Goal: Task Accomplishment & Management: Manage account settings

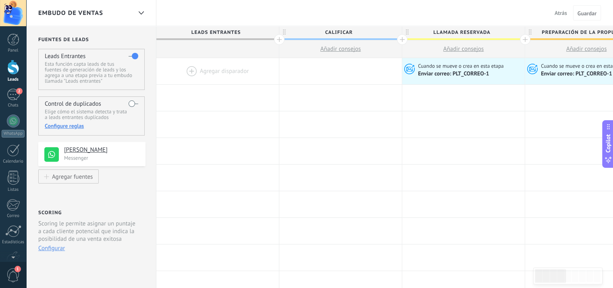
click at [560, 18] on button "Atrás" at bounding box center [560, 13] width 19 height 12
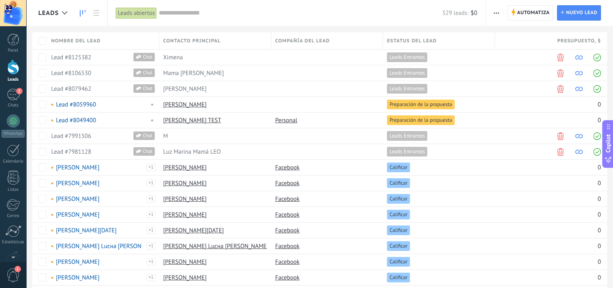
click at [77, 12] on link at bounding box center [83, 13] width 14 height 16
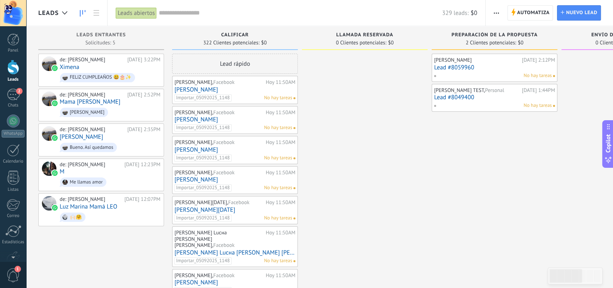
click at [237, 64] on div "Lead rápido" at bounding box center [235, 64] width 126 height 20
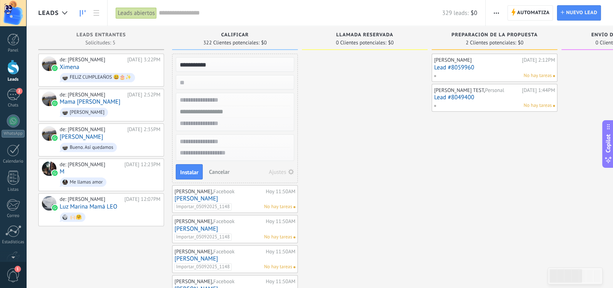
type input "**********"
click at [233, 65] on input "**********" at bounding box center [234, 64] width 118 height 11
drag, startPoint x: 226, startPoint y: 64, endPoint x: 179, endPoint y: 64, distance: 46.8
click at [179, 64] on input "**********" at bounding box center [234, 64] width 118 height 11
click at [208, 63] on input "text" at bounding box center [234, 64] width 118 height 11
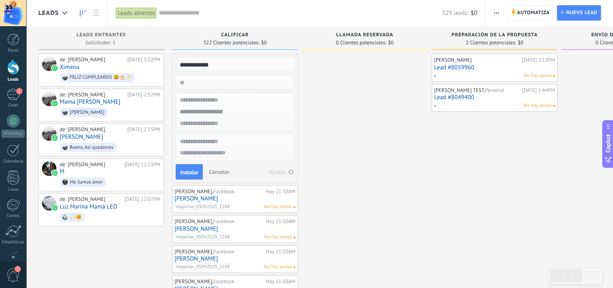
drag, startPoint x: 222, startPoint y: 64, endPoint x: 177, endPoint y: 66, distance: 44.8
click at [177, 66] on input "**********" at bounding box center [234, 64] width 118 height 11
type input "**********"
click at [229, 100] on input "text" at bounding box center [234, 100] width 118 height 12
paste input "**********"
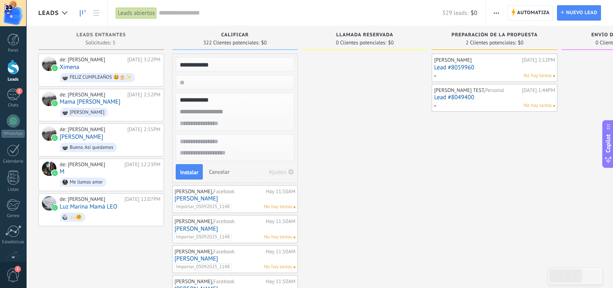
type input "**********"
click at [228, 110] on input "text" at bounding box center [234, 112] width 118 height 12
click at [225, 122] on input "text" at bounding box center [234, 124] width 118 height 12
type input "**********"
click at [189, 167] on button "Instalar" at bounding box center [189, 171] width 27 height 15
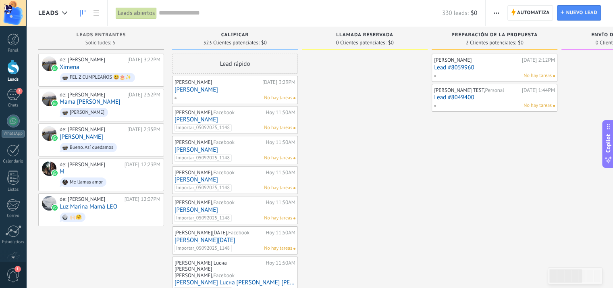
click at [14, 67] on div at bounding box center [13, 67] width 12 height 15
click at [210, 92] on link "[PERSON_NAME]" at bounding box center [235, 89] width 121 height 7
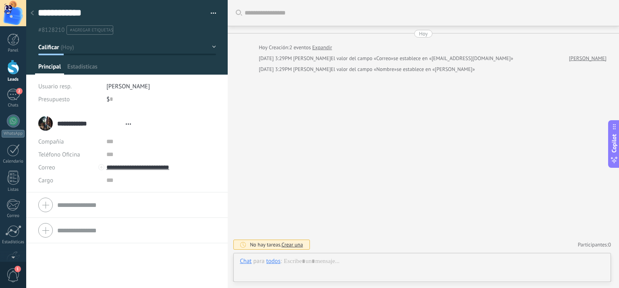
type textarea "**********"
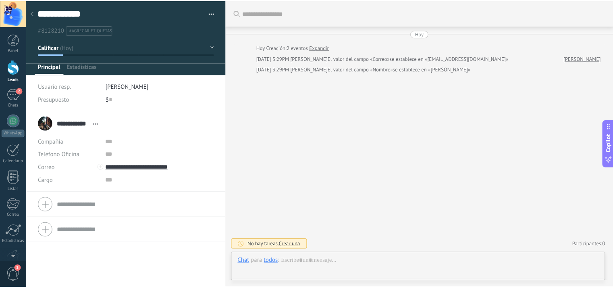
scroll to position [12, 0]
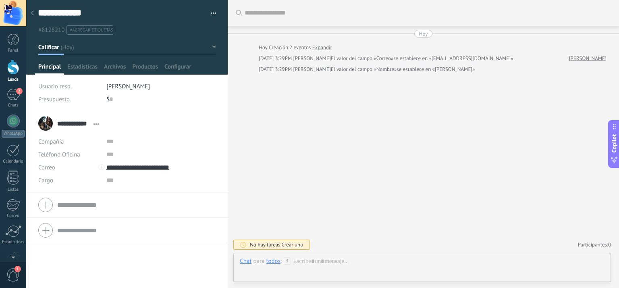
click at [33, 15] on use at bounding box center [32, 12] width 3 height 5
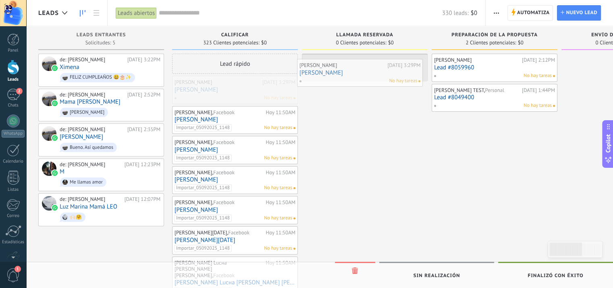
drag, startPoint x: 243, startPoint y: 93, endPoint x: 368, endPoint y: 76, distance: 126.1
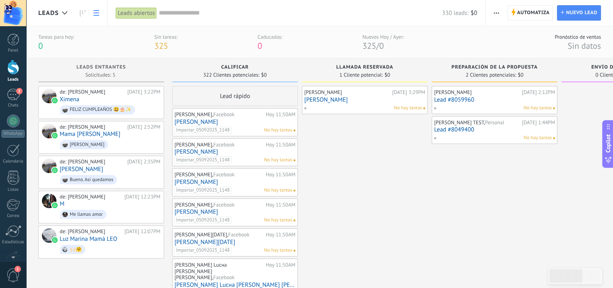
click at [95, 12] on use at bounding box center [97, 13] width 6 height 6
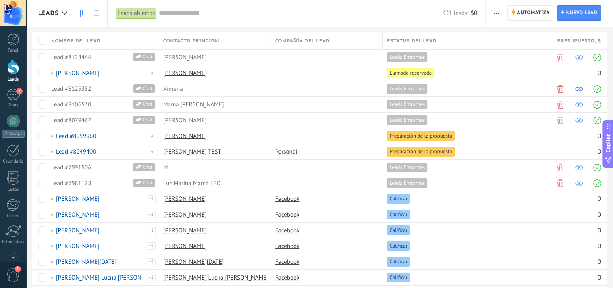
click at [83, 15] on icon at bounding box center [83, 13] width 6 height 6
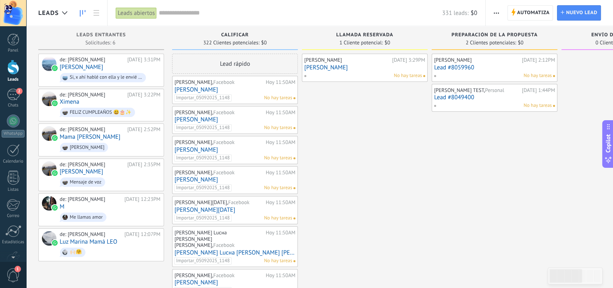
click at [266, 37] on div "Calificar" at bounding box center [235, 35] width 118 height 7
drag, startPoint x: 262, startPoint y: 35, endPoint x: 356, endPoint y: 113, distance: 122.8
click at [182, 16] on input "text" at bounding box center [300, 13] width 283 height 8
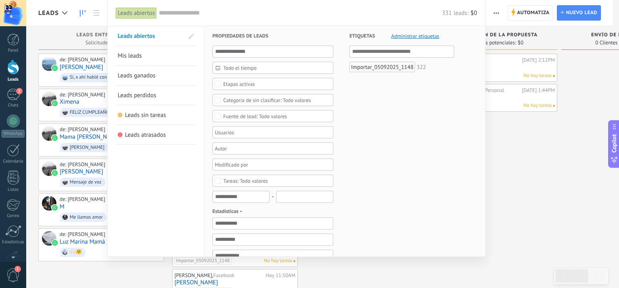
click at [267, 82] on span "Etapas activas" at bounding box center [273, 84] width 100 height 6
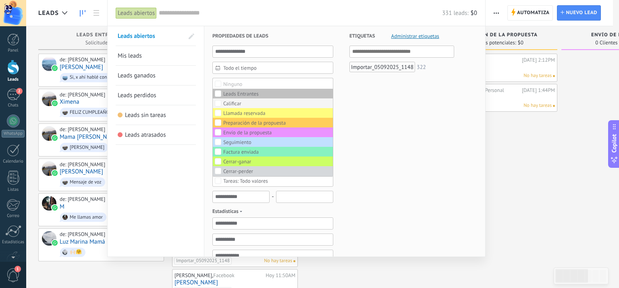
click at [252, 103] on label "Calificar" at bounding box center [273, 103] width 120 height 10
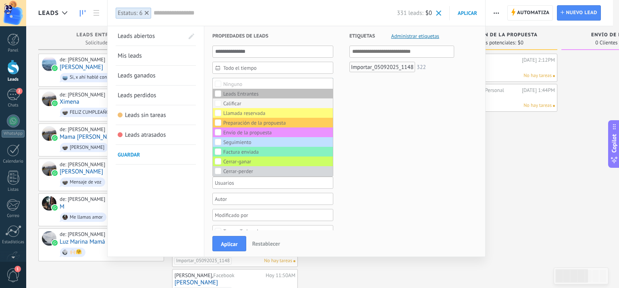
click at [252, 103] on label "Calificar" at bounding box center [273, 103] width 120 height 10
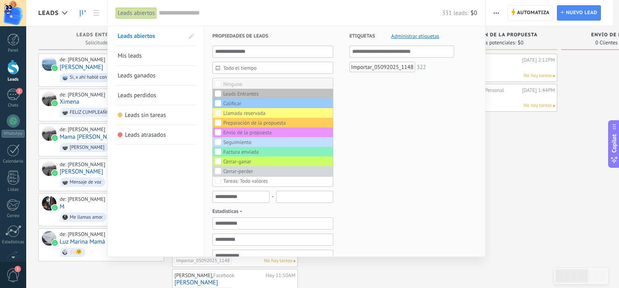
click at [223, 82] on div "Ninguno" at bounding box center [232, 84] width 19 height 6
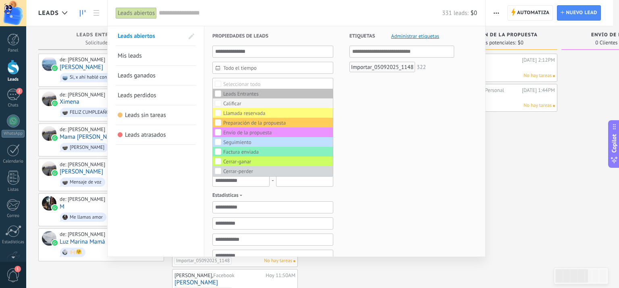
click at [235, 104] on div "Calificar" at bounding box center [232, 104] width 18 height 6
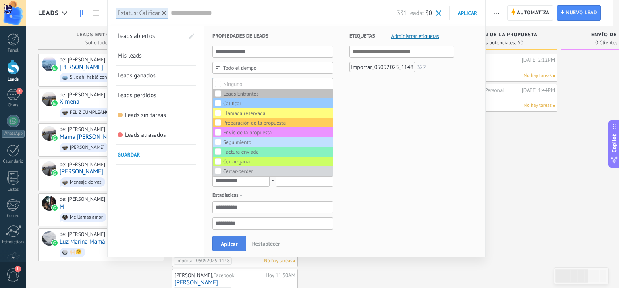
click at [235, 247] on span "Aplicar" at bounding box center [229, 244] width 17 height 6
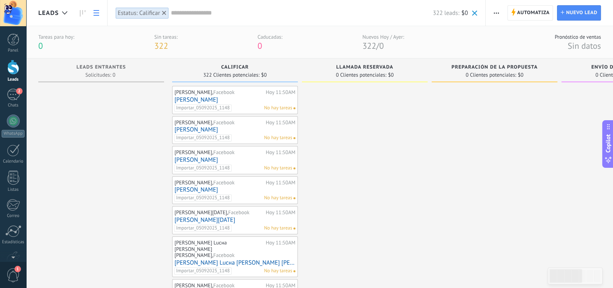
click at [95, 14] on icon at bounding box center [97, 13] width 6 height 6
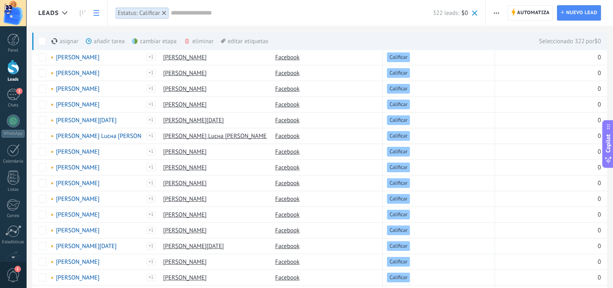
click at [163, 43] on div "cambiar etapa màs" at bounding box center [168, 41] width 72 height 18
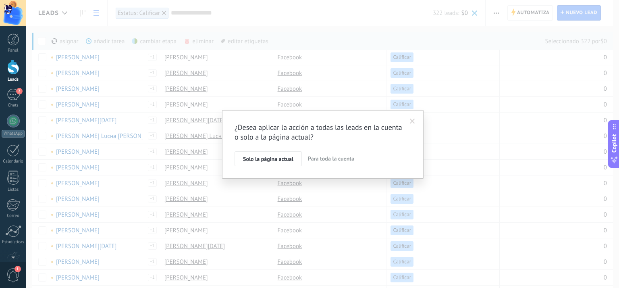
click at [332, 156] on span "Para toda la cuenta" at bounding box center [331, 158] width 46 height 7
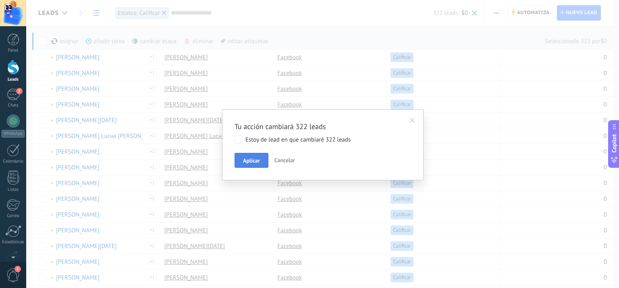
click at [257, 160] on span "Aplicar" at bounding box center [251, 161] width 17 height 6
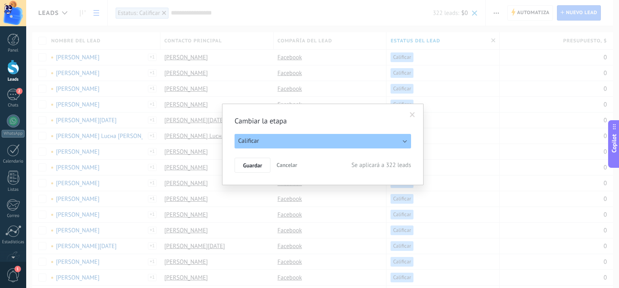
click at [300, 141] on button "Calificar" at bounding box center [323, 141] width 177 height 15
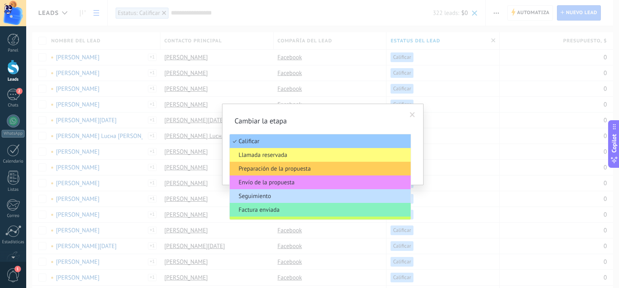
click at [372, 123] on h2 "Cambiar la etapa" at bounding box center [319, 121] width 169 height 10
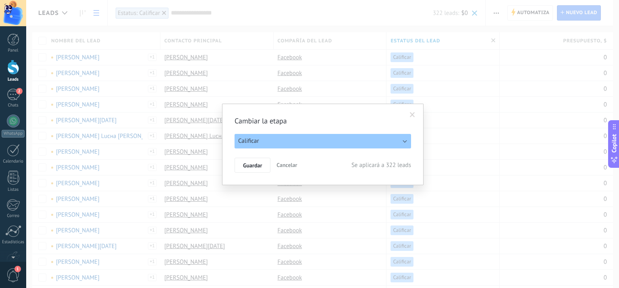
click at [409, 114] on span at bounding box center [412, 115] width 13 height 14
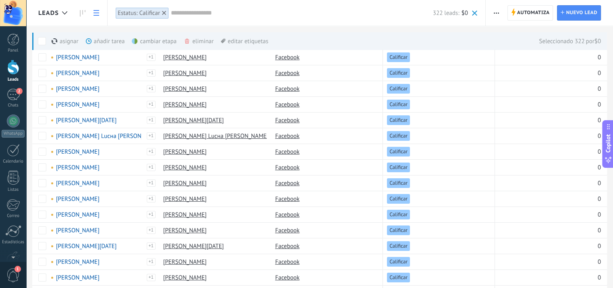
click at [166, 42] on div "cambiar etapa màs" at bounding box center [168, 41] width 72 height 18
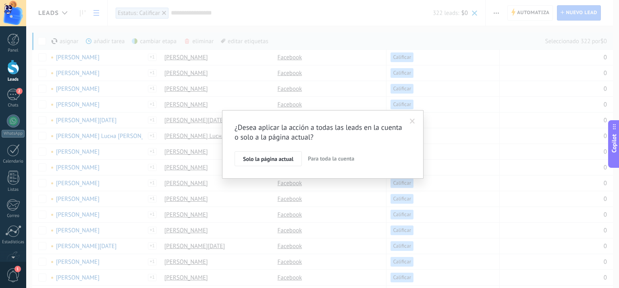
click at [325, 159] on span "Para toda la cuenta" at bounding box center [331, 158] width 46 height 7
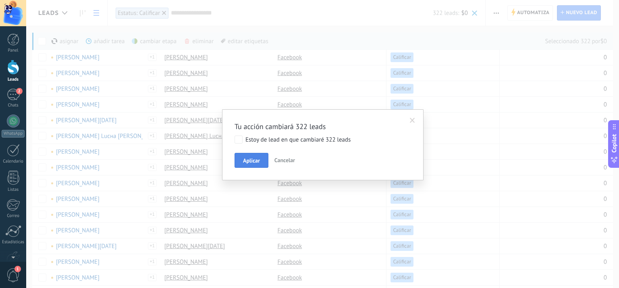
click at [260, 161] on span "Aplicar" at bounding box center [251, 161] width 17 height 6
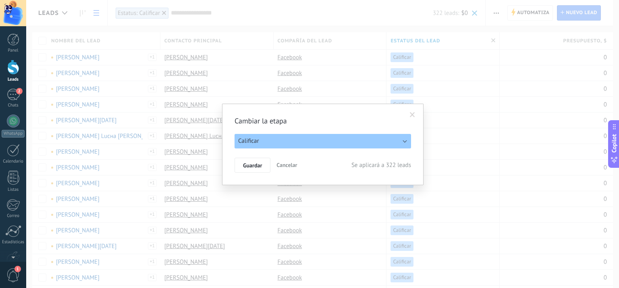
click at [304, 144] on button "Calificar" at bounding box center [323, 141] width 177 height 15
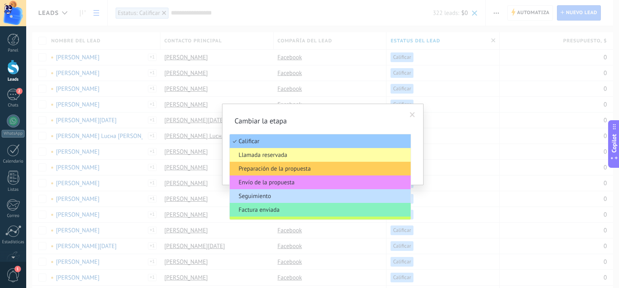
click at [297, 155] on span "Llamada reservada" at bounding box center [319, 155] width 179 height 8
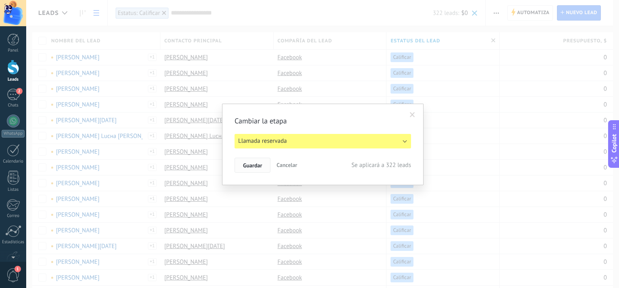
click at [256, 167] on span "Guardar" at bounding box center [252, 165] width 19 height 6
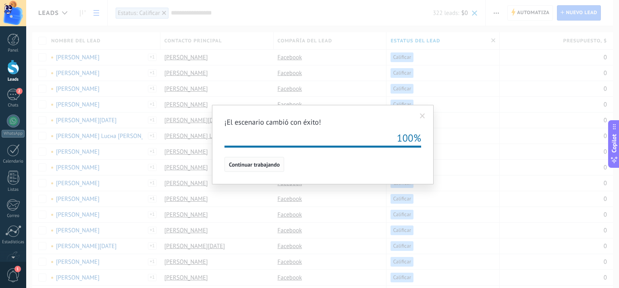
click at [268, 166] on span "Continuar trabajando" at bounding box center [254, 165] width 51 height 6
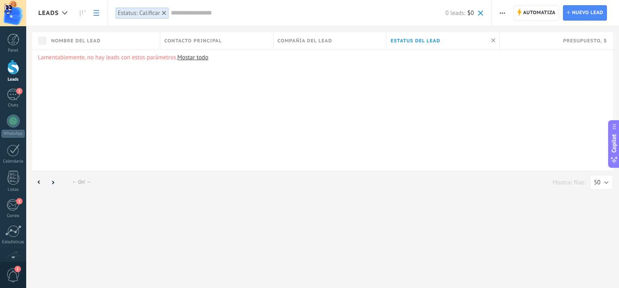
click at [191, 58] on link "Mostar todo" at bounding box center [192, 58] width 31 height 8
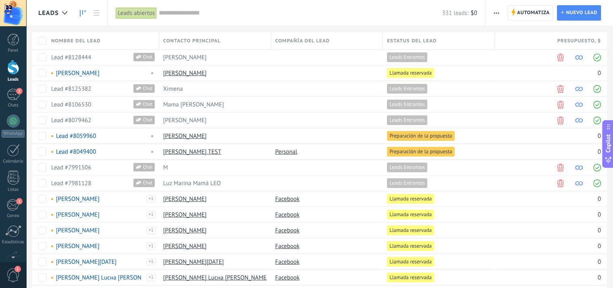
click at [84, 12] on icon at bounding box center [83, 13] width 6 height 6
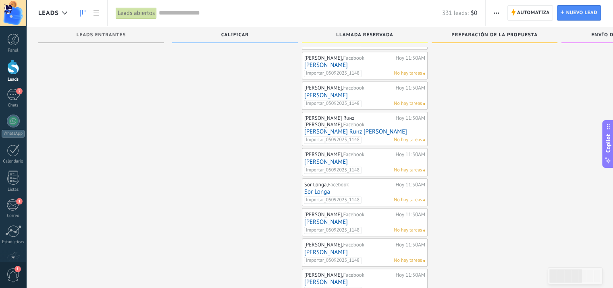
scroll to position [585, 0]
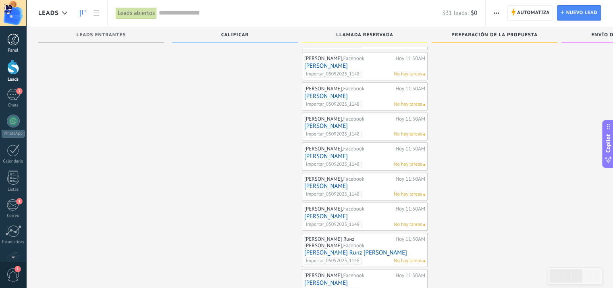
click at [15, 50] on div "Panel" at bounding box center [13, 50] width 23 height 5
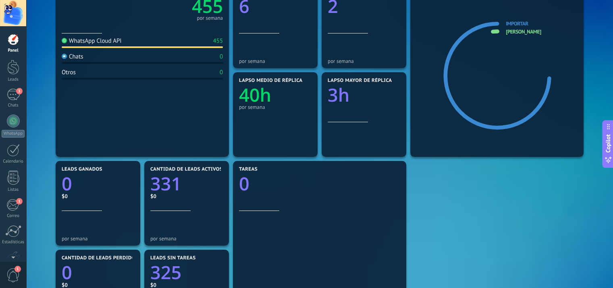
scroll to position [283, 0]
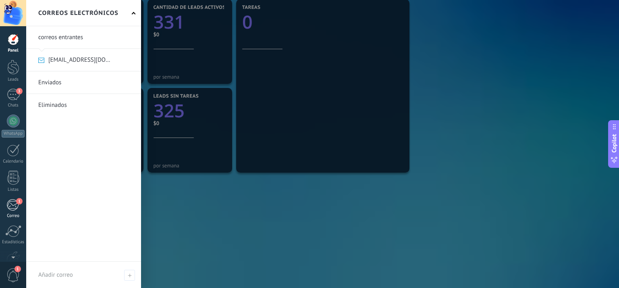
click at [12, 201] on div "1" at bounding box center [12, 205] width 13 height 12
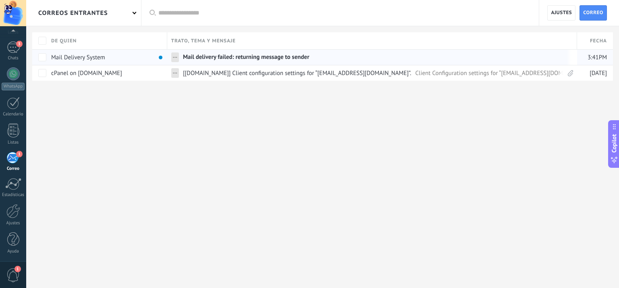
click at [285, 58] on span "Mail delivery failed: returning message to sender" at bounding box center [246, 59] width 126 height 12
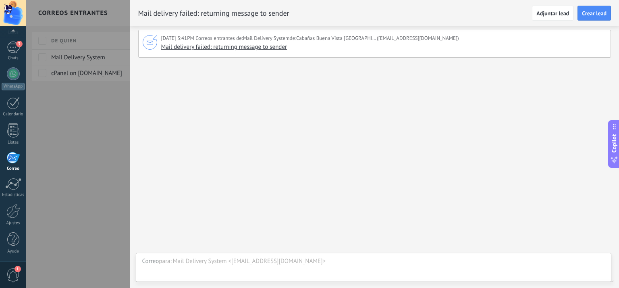
click at [399, 116] on div "[DATE] 3:41PM Correos entrantes de: Mail Delivery System de: Cabañas [GEOGRAPHI…" at bounding box center [374, 157] width 489 height 262
click at [223, 45] on span "Mail delivery failed: returning message to sender" at bounding box center [224, 47] width 126 height 8
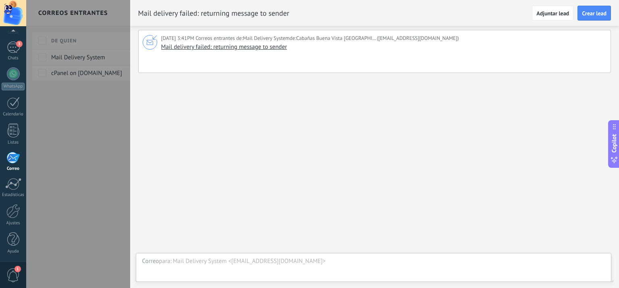
click at [82, 117] on div at bounding box center [309, 144] width 619 height 288
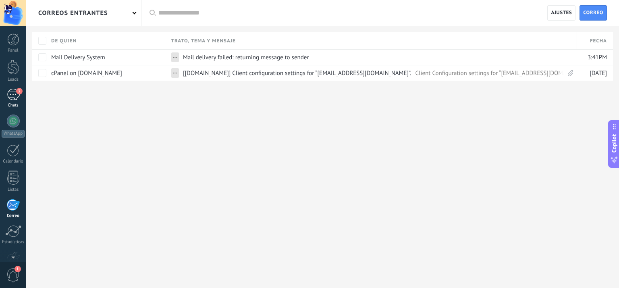
click at [12, 103] on div "Chats" at bounding box center [13, 105] width 23 height 5
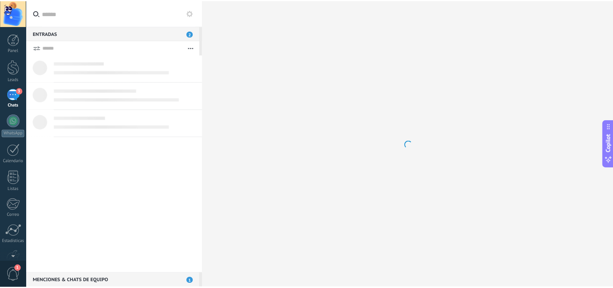
scroll to position [682, 0]
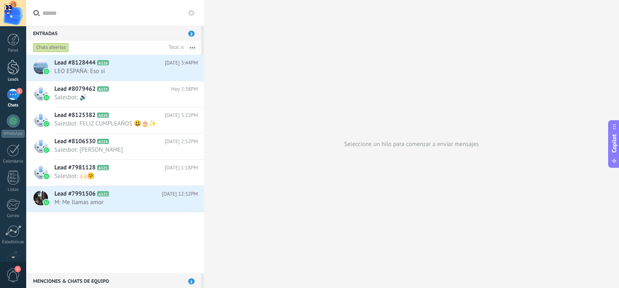
click at [17, 74] on div at bounding box center [13, 67] width 12 height 15
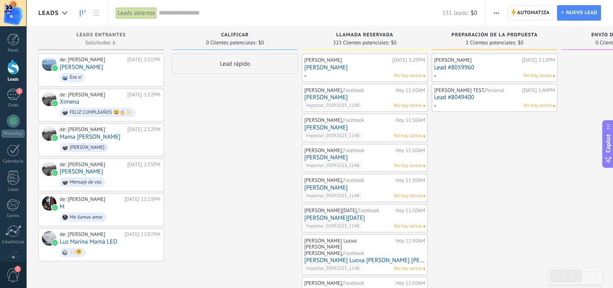
click at [536, 11] on span "Automatiza" at bounding box center [533, 13] width 33 height 15
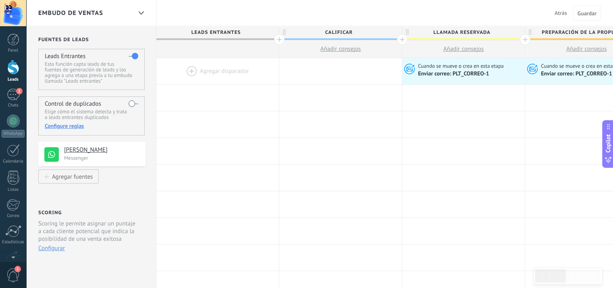
scroll to position [47, 0]
click at [14, 213] on div at bounding box center [13, 211] width 14 height 14
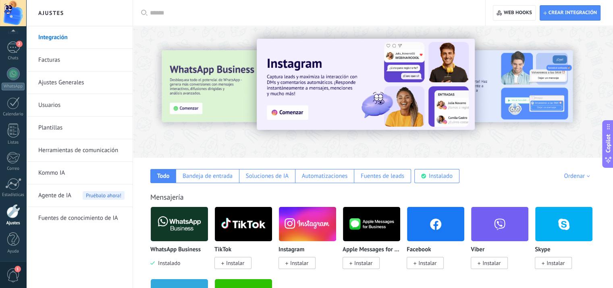
scroll to position [81, 0]
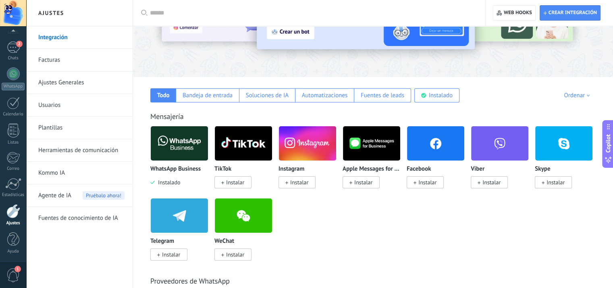
click at [52, 126] on link "Plantillas" at bounding box center [81, 128] width 86 height 23
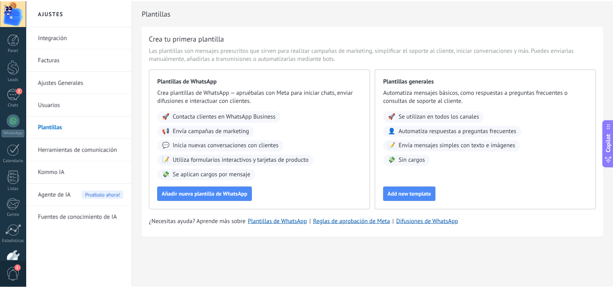
scroll to position [701, 0]
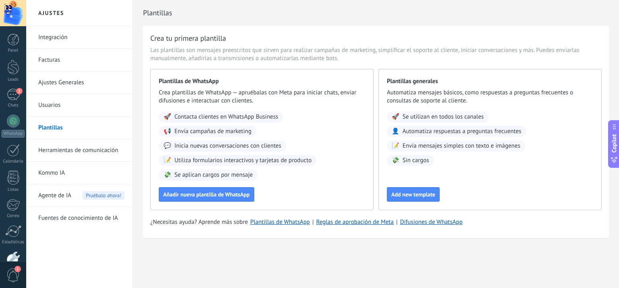
click at [71, 149] on link "Herramientas de comunicación" at bounding box center [81, 150] width 86 height 23
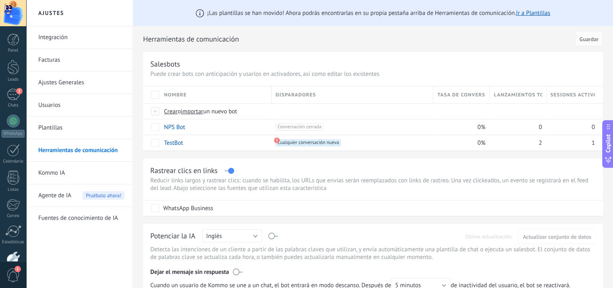
scroll to position [40, 0]
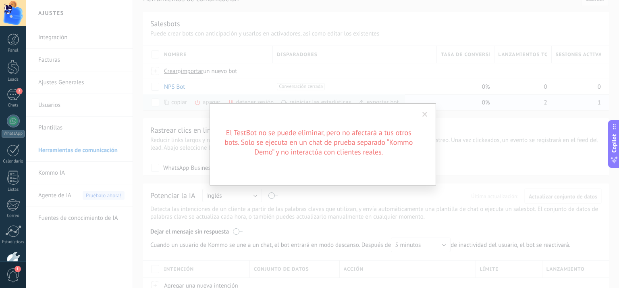
click at [158, 104] on div "El TestBot no se puede eliminar, pero no afectará a tus otros bots. Solo se eje…" at bounding box center [322, 144] width 593 height 288
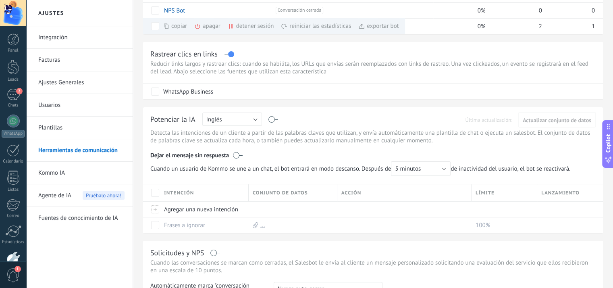
scroll to position [0, 0]
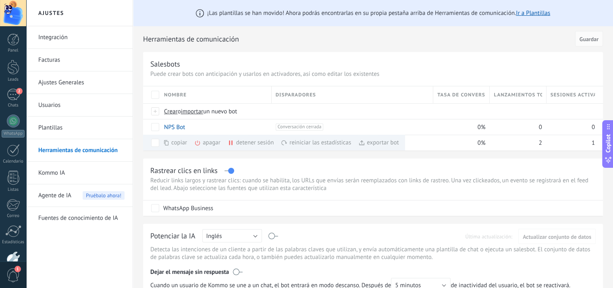
click at [61, 86] on link "Ajustes Generales" at bounding box center [81, 82] width 86 height 23
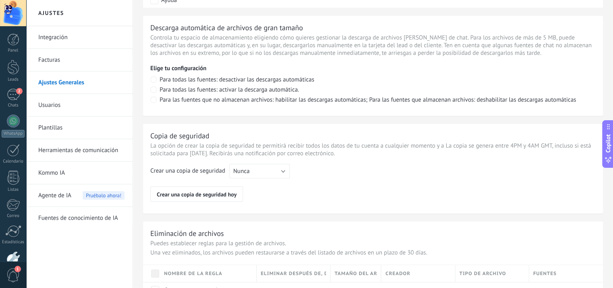
scroll to position [601, 0]
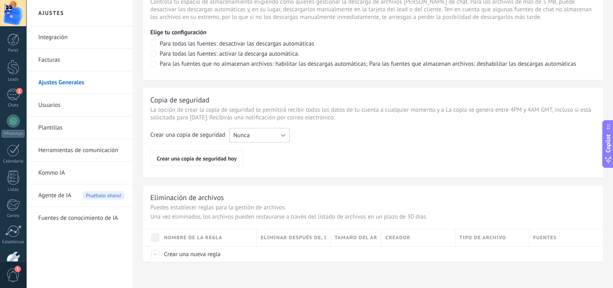
click at [284, 137] on button "Nunca" at bounding box center [259, 135] width 60 height 15
click at [262, 150] on span "Cada semana" at bounding box center [256, 149] width 62 height 8
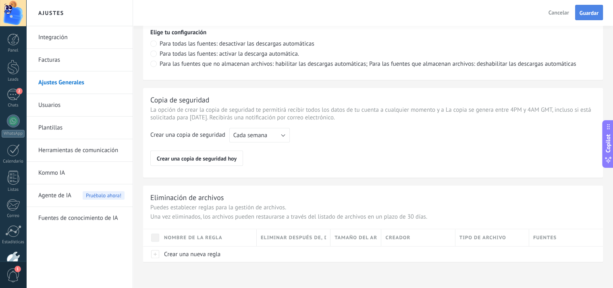
click at [593, 17] on button "Guardar" at bounding box center [589, 12] width 28 height 15
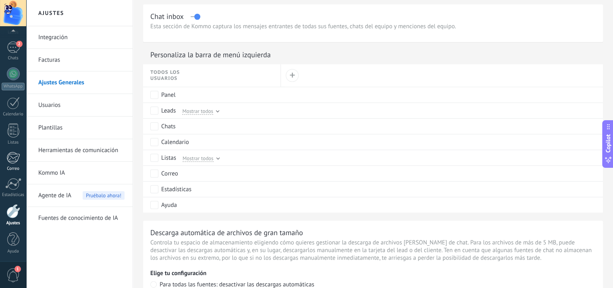
scroll to position [440, 0]
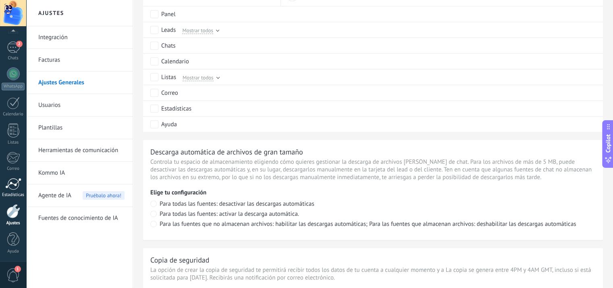
click at [14, 187] on div at bounding box center [13, 184] width 16 height 12
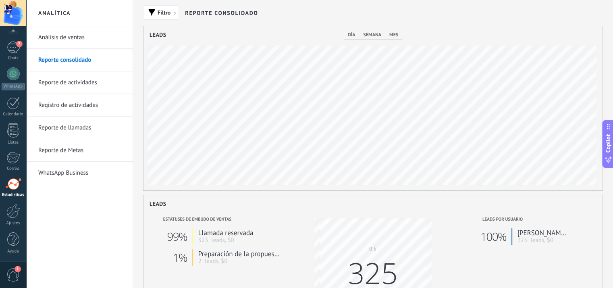
click at [70, 35] on link "Análisis de ventas" at bounding box center [81, 37] width 86 height 23
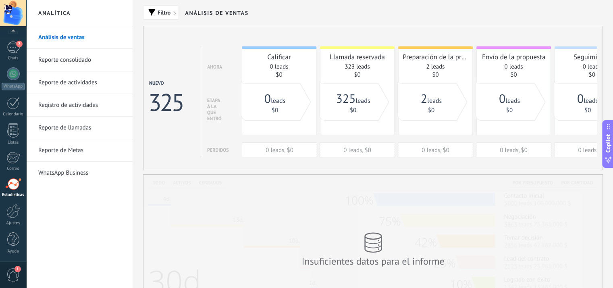
click at [80, 61] on link "Reporte consolidado" at bounding box center [81, 60] width 86 height 23
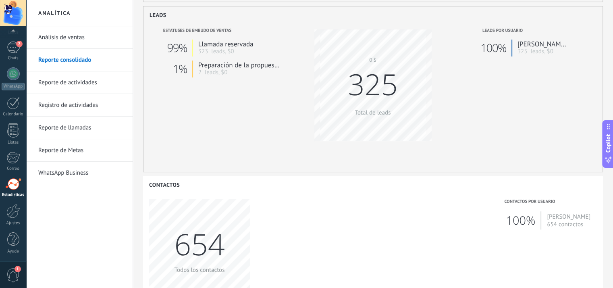
scroll to position [27, 0]
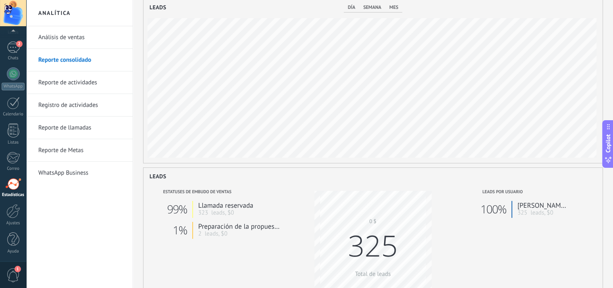
click at [82, 87] on link "Reporte de actividades" at bounding box center [81, 82] width 86 height 23
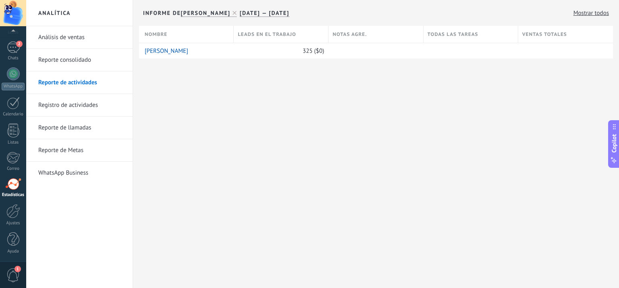
click at [72, 105] on link "Registro de actividades" at bounding box center [81, 105] width 86 height 23
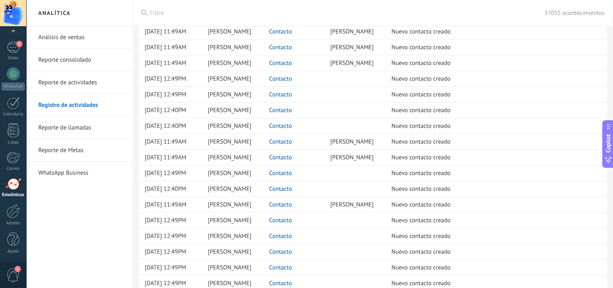
scroll to position [570, 0]
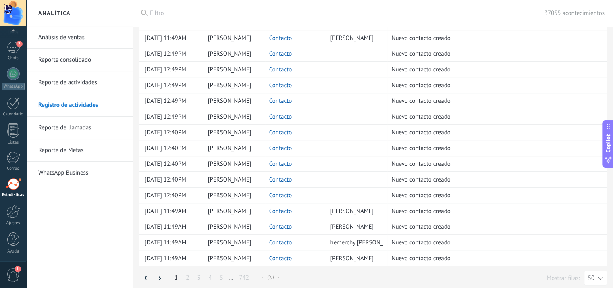
click at [83, 122] on link "Reporte de llamadas" at bounding box center [81, 128] width 86 height 23
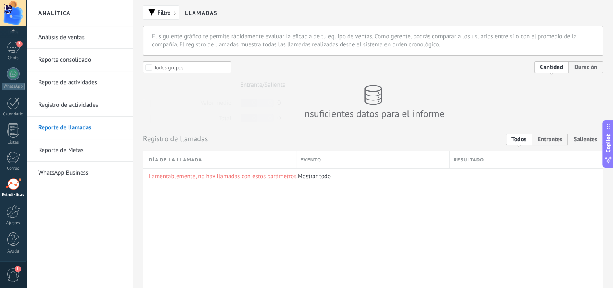
click at [76, 146] on link "Reporte de Metas" at bounding box center [81, 150] width 86 height 23
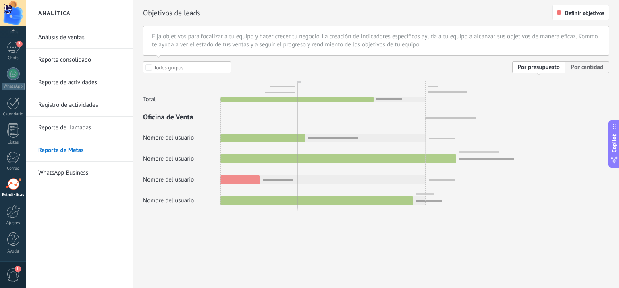
click at [74, 172] on link "WhatsApp Business" at bounding box center [81, 173] width 86 height 23
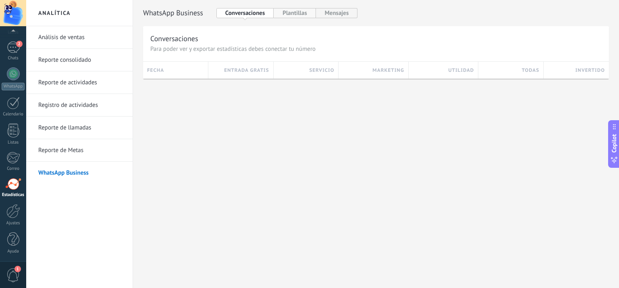
click at [299, 15] on button "Plantillas" at bounding box center [295, 13] width 42 height 10
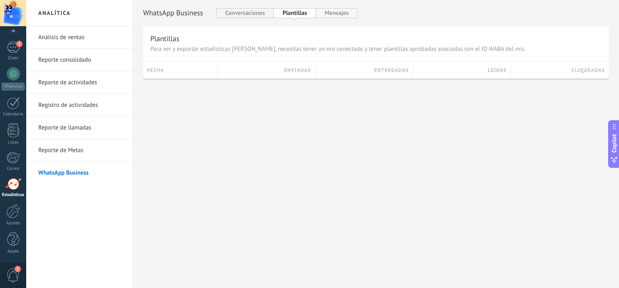
click at [345, 18] on button "Mensajes" at bounding box center [337, 13] width 42 height 10
click at [16, 161] on div at bounding box center [12, 158] width 13 height 12
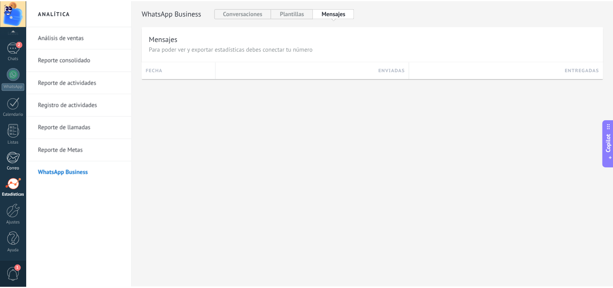
scroll to position [682, 0]
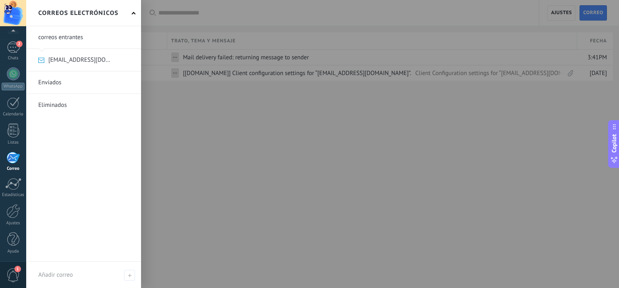
click at [58, 85] on link at bounding box center [83, 82] width 115 height 22
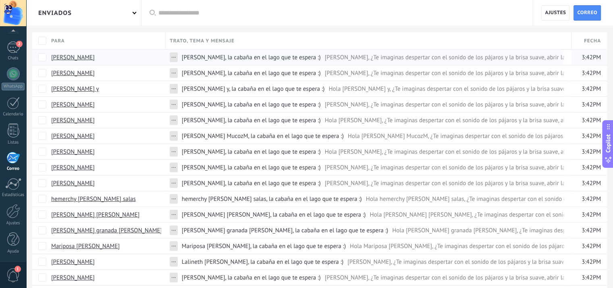
click at [175, 58] on span "..." at bounding box center [173, 56] width 4 height 8
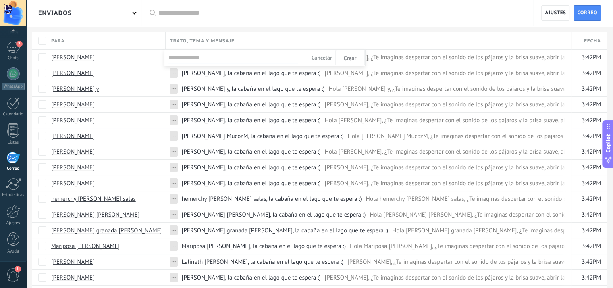
click at [326, 54] on span "Cancelar" at bounding box center [322, 57] width 21 height 7
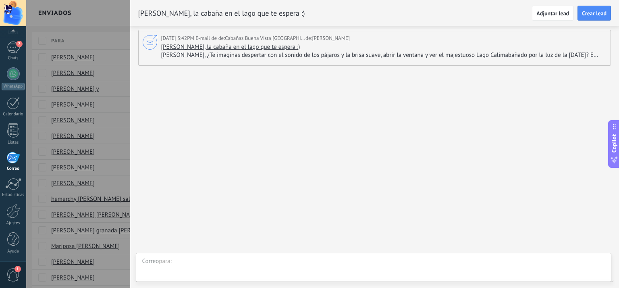
click at [402, 54] on span "Hola Elverth Izquierdo, ¿Te imaginas despertar con el sonido de los pájaros y l…" at bounding box center [382, 55] width 443 height 8
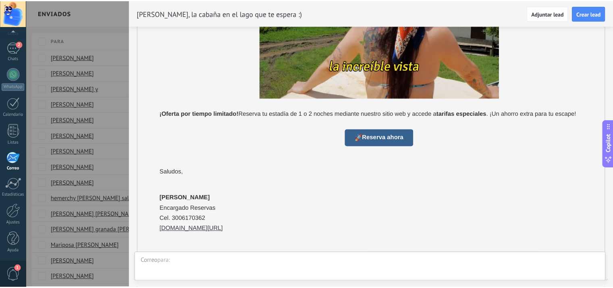
scroll to position [605, 0]
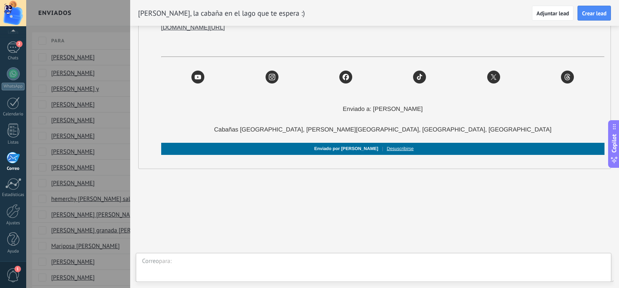
click at [400, 263] on input "4" at bounding box center [389, 260] width 432 height 6
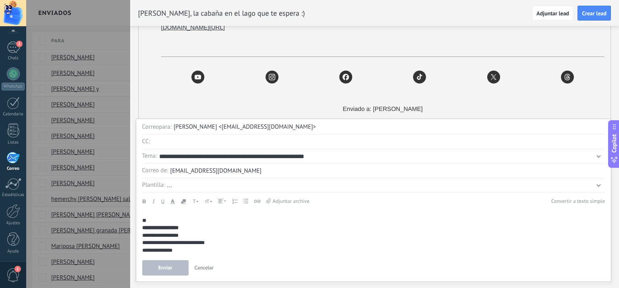
click at [118, 58] on div at bounding box center [309, 144] width 619 height 288
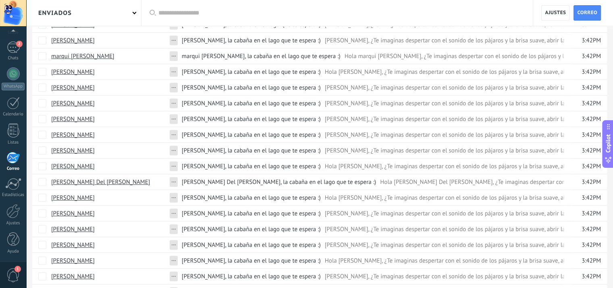
scroll to position [403, 0]
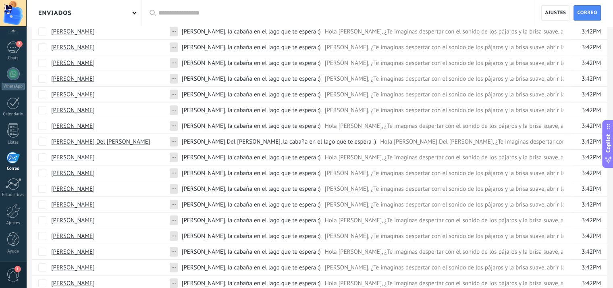
click at [17, 160] on div at bounding box center [12, 158] width 13 height 12
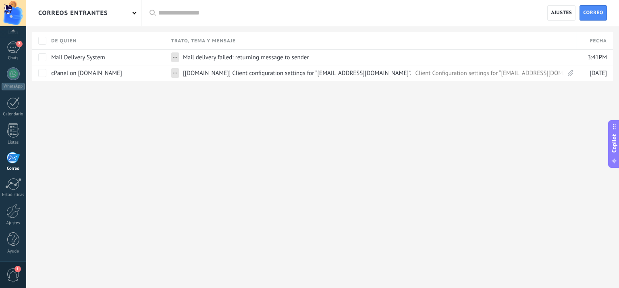
click at [134, 16] on div "correos entrantes" at bounding box center [83, 13] width 115 height 26
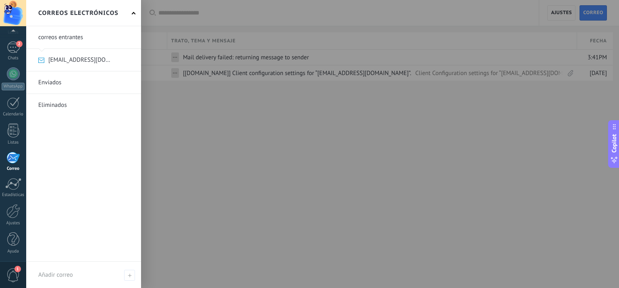
click at [56, 107] on link at bounding box center [83, 105] width 115 height 22
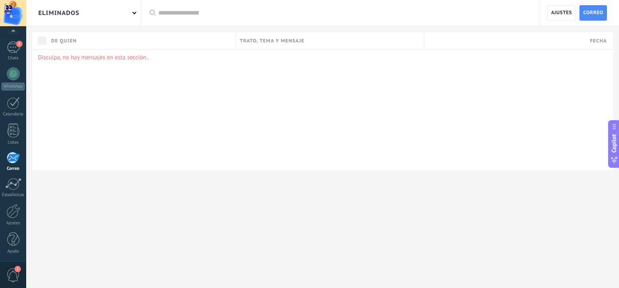
click at [129, 17] on div "Eliminados" at bounding box center [83, 13] width 115 height 26
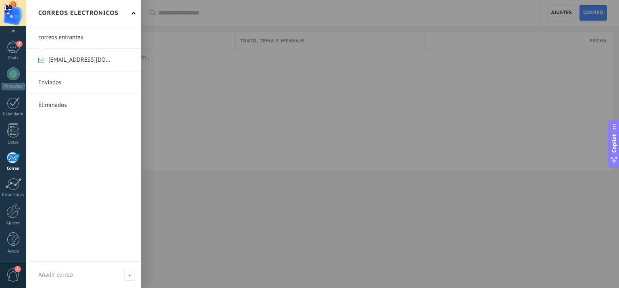
click at [56, 82] on link at bounding box center [83, 82] width 115 height 22
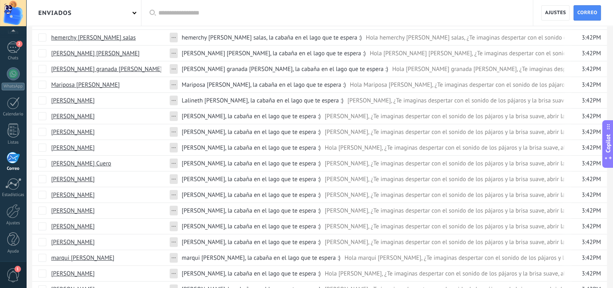
scroll to position [363, 0]
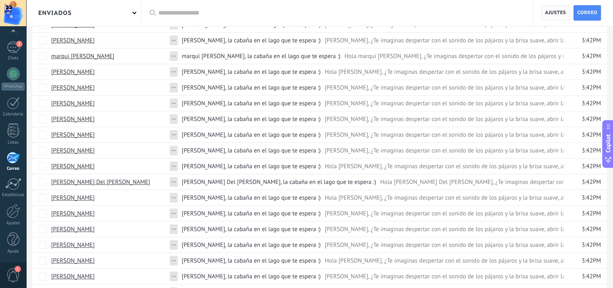
click at [558, 13] on span "Ajustes" at bounding box center [555, 13] width 21 height 15
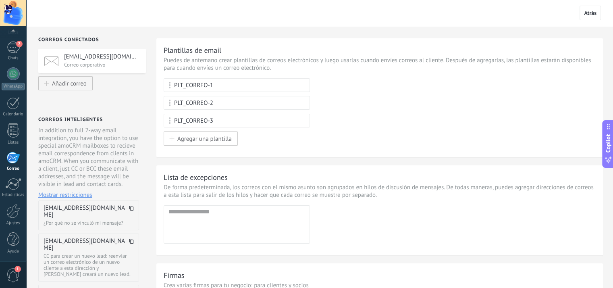
click at [78, 64] on p "Correo corporativo" at bounding box center [102, 64] width 77 height 7
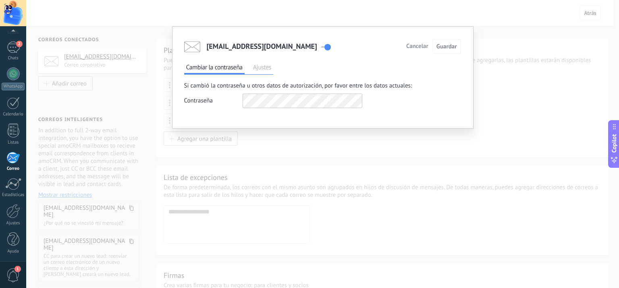
click at [264, 71] on span "Ajustes" at bounding box center [262, 68] width 22 height 12
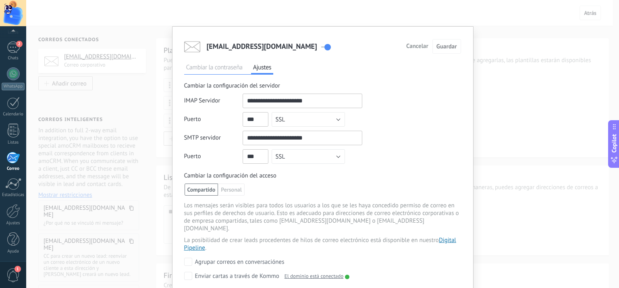
scroll to position [27, 0]
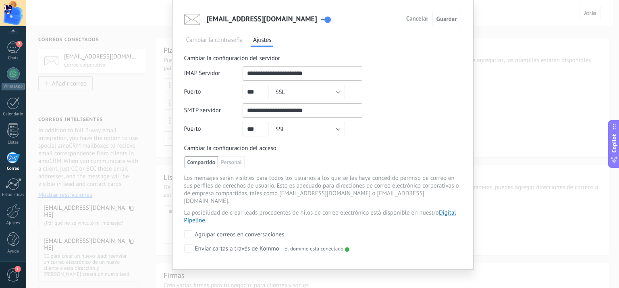
click at [410, 21] on span "Cancelar" at bounding box center [417, 19] width 22 height 6
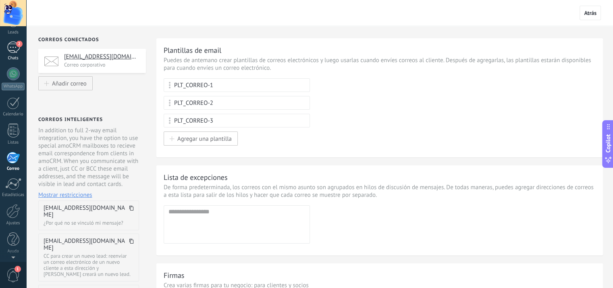
scroll to position [0, 0]
click at [10, 70] on div at bounding box center [13, 67] width 12 height 15
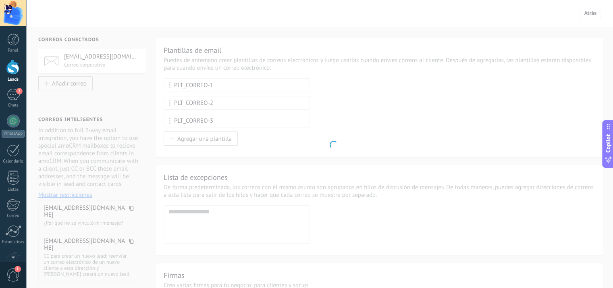
scroll to position [699, 0]
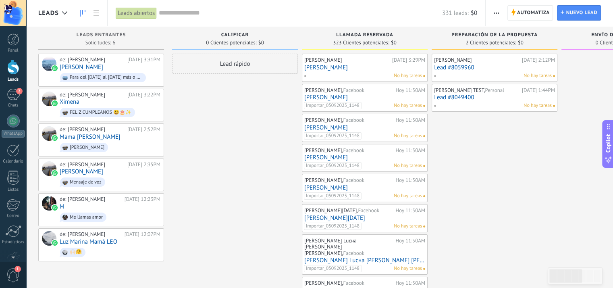
click at [338, 102] on span "Importar_05092025_1148" at bounding box center [333, 105] width 58 height 7
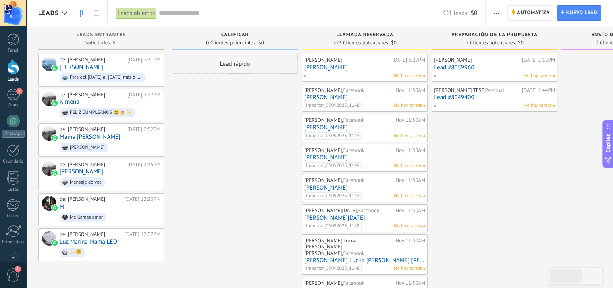
click at [408, 90] on div "Hoy 11:50AM" at bounding box center [410, 90] width 30 height 6
click at [328, 98] on link "[PERSON_NAME]" at bounding box center [364, 97] width 121 height 7
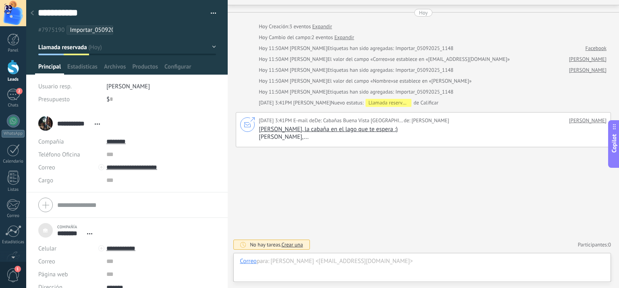
scroll to position [11, 0]
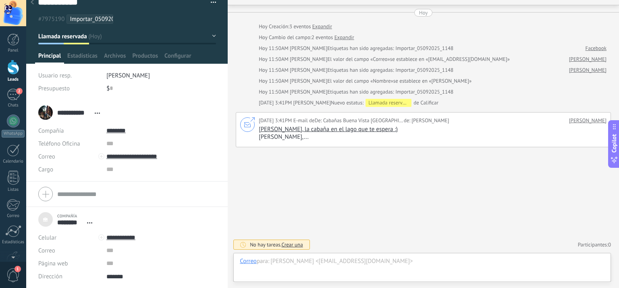
click at [214, 38] on div at bounding box center [127, 26] width 202 height 75
click at [211, 35] on button "Llamada reservada" at bounding box center [127, 36] width 178 height 15
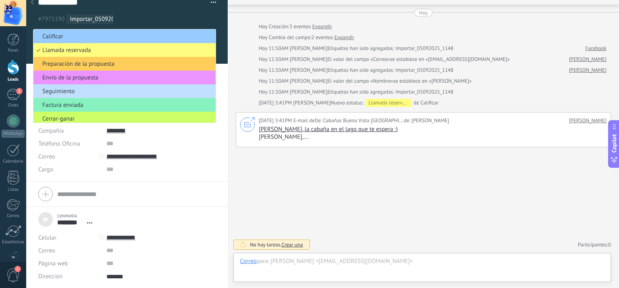
click at [293, 186] on div "Buscar Carga más Hoy Hoy Creación: 3 eventos Expandir Hoy Cambio del campo: 2 e…" at bounding box center [423, 133] width 391 height 309
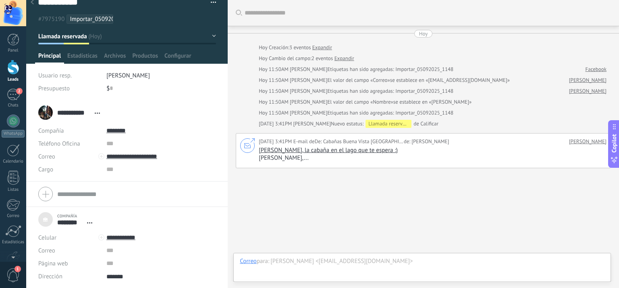
scroll to position [21, 0]
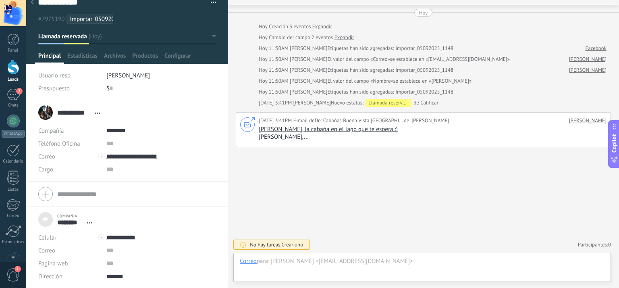
click at [446, 211] on div "Buscar Carga más Hoy Hoy Creación: 3 eventos Expandir Hoy Cambio del campo: 2 e…" at bounding box center [423, 133] width 391 height 309
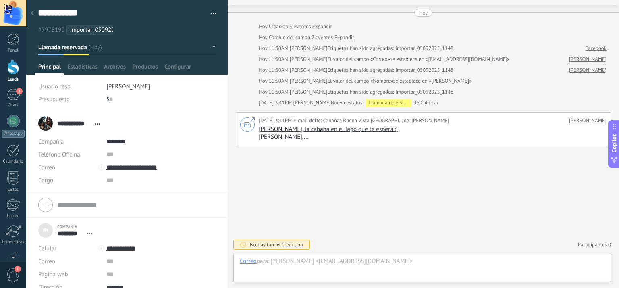
scroll to position [11, 0]
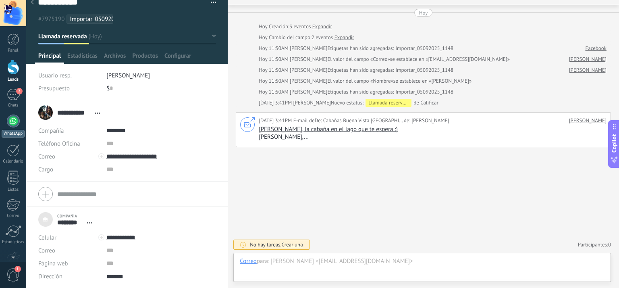
click at [13, 123] on div at bounding box center [13, 120] width 13 height 13
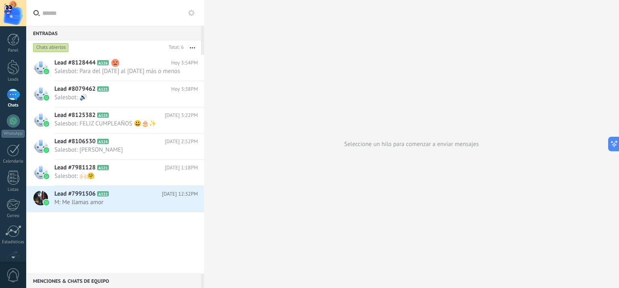
scroll to position [701, 0]
click at [124, 172] on h2 "Lead #7981128 A321" at bounding box center [109, 168] width 110 height 8
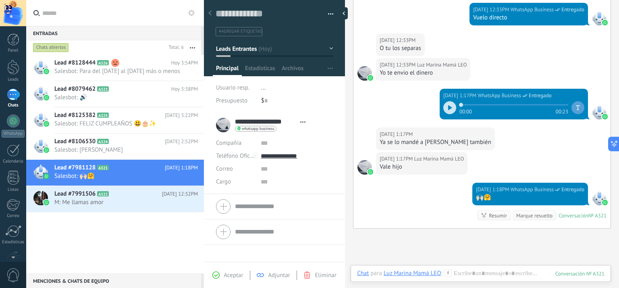
scroll to position [338, 0]
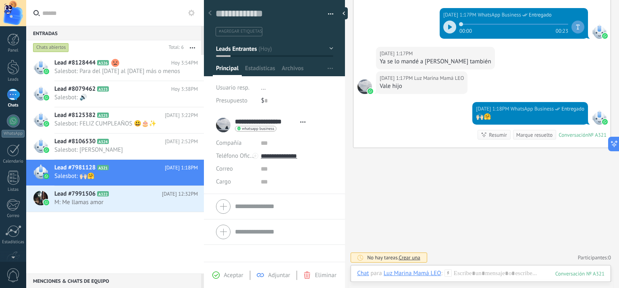
click at [444, 148] on div "Hoy 1:18PM WhatsApp Business Entregado 🙌🏻🤗 Conversación № A321 Conversación № A…" at bounding box center [482, 125] width 257 height 46
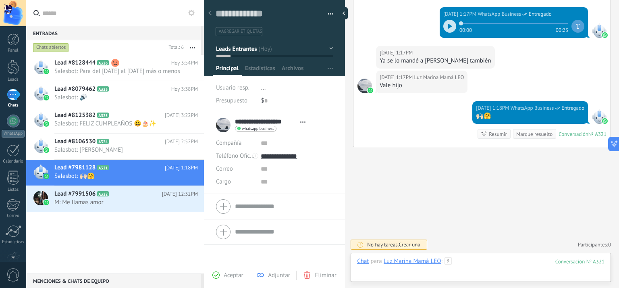
click at [555, 276] on div at bounding box center [481, 269] width 248 height 24
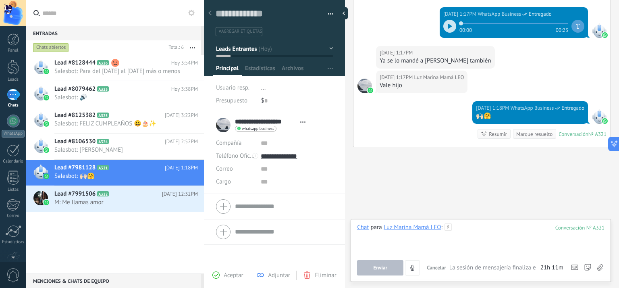
click at [459, 245] on div at bounding box center [481, 238] width 248 height 31
click at [146, 206] on span "M: Me llamas amor" at bounding box center [118, 202] width 128 height 8
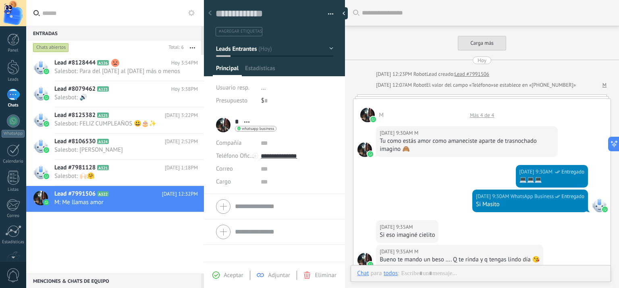
scroll to position [12, 0]
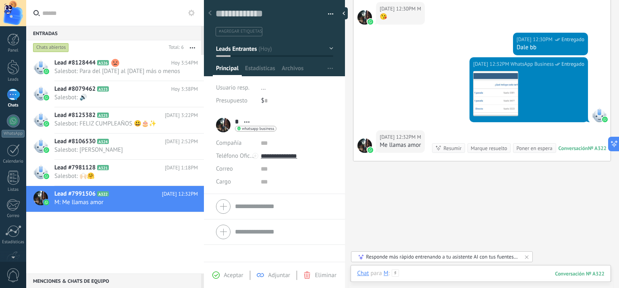
click at [511, 269] on div at bounding box center [481, 281] width 248 height 24
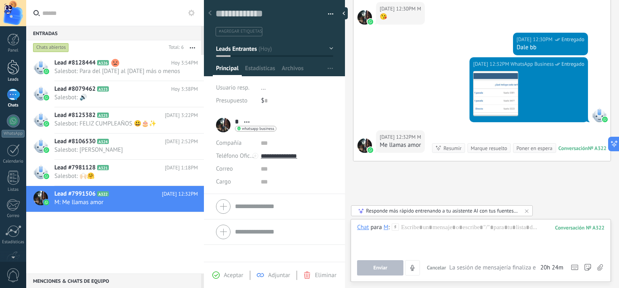
click at [13, 69] on div at bounding box center [13, 67] width 12 height 15
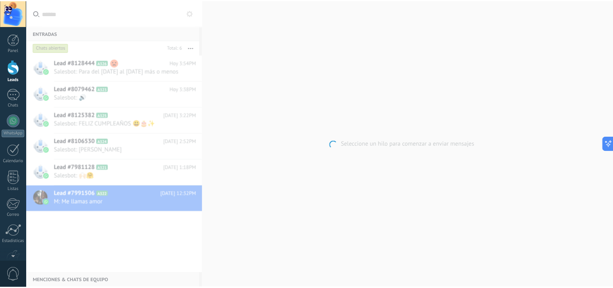
scroll to position [699, 0]
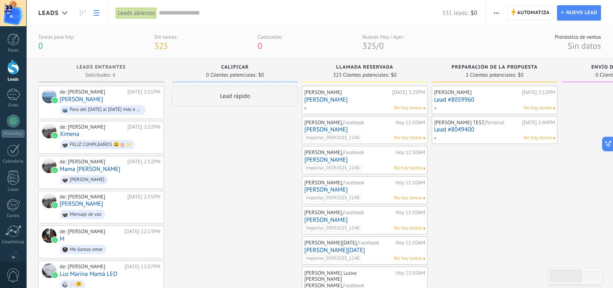
click at [100, 17] on link at bounding box center [96, 13] width 14 height 16
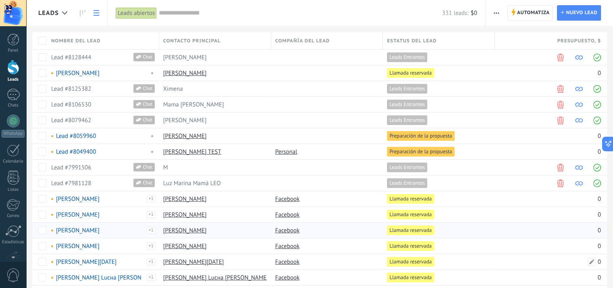
type textarea "**********"
click at [85, 14] on icon at bounding box center [83, 13] width 6 height 6
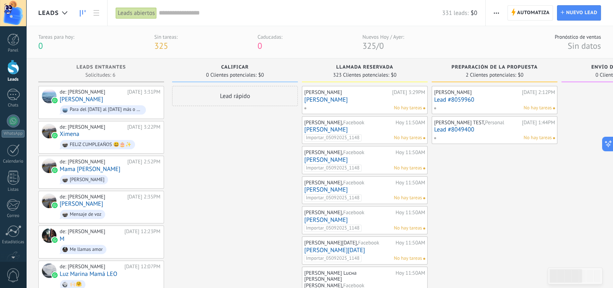
click at [240, 93] on div "Lead rápido" at bounding box center [235, 96] width 126 height 20
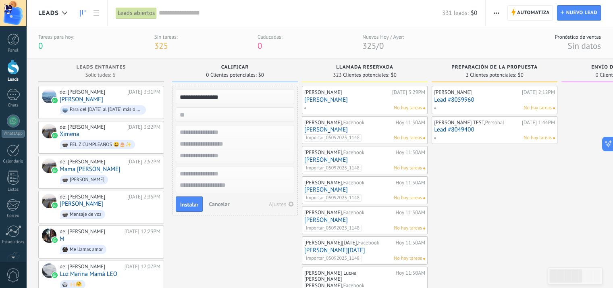
click at [210, 97] on input "**********" at bounding box center [234, 96] width 118 height 11
drag, startPoint x: 242, startPoint y: 96, endPoint x: 147, endPoint y: 96, distance: 95.1
type input "**********"
click at [248, 133] on input "text" at bounding box center [234, 133] width 118 height 12
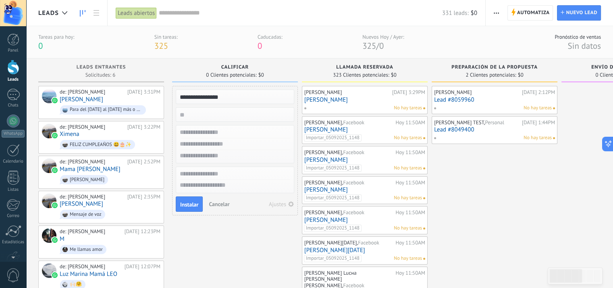
click at [235, 132] on input "text" at bounding box center [234, 133] width 118 height 12
drag, startPoint x: 239, startPoint y: 98, endPoint x: 177, endPoint y: 101, distance: 61.8
click at [177, 101] on input "**********" at bounding box center [234, 96] width 118 height 11
click at [211, 130] on input "text" at bounding box center [234, 133] width 118 height 12
paste input "**********"
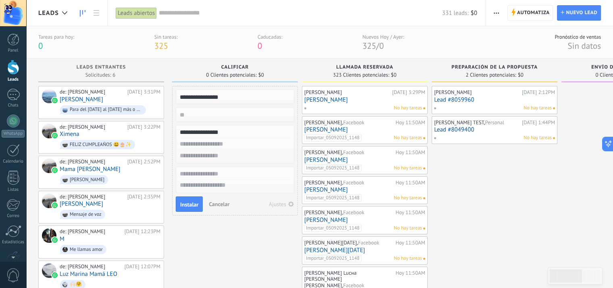
type input "**********"
click at [240, 154] on input "text" at bounding box center [234, 156] width 118 height 12
type input "*"
type input "**********"
click at [187, 199] on button "Instalar" at bounding box center [189, 203] width 27 height 15
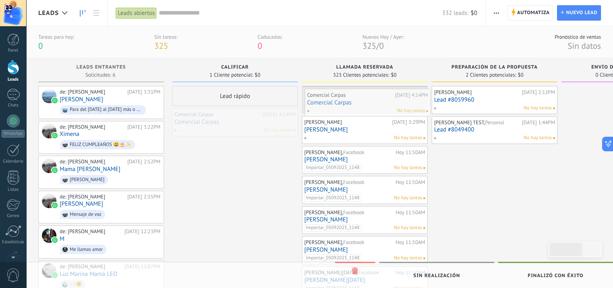
drag, startPoint x: 221, startPoint y: 120, endPoint x: 355, endPoint y: 101, distance: 135.6
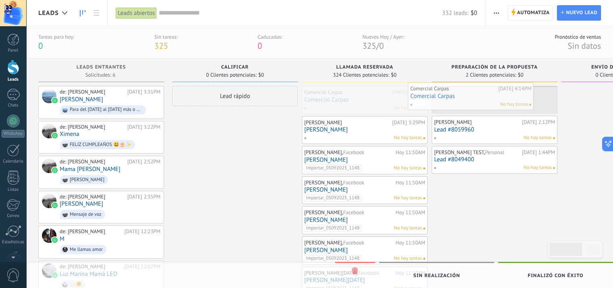
drag, startPoint x: 360, startPoint y: 100, endPoint x: 468, endPoint y: 96, distance: 108.1
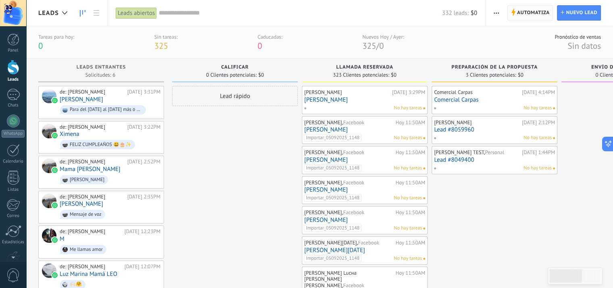
click at [526, 12] on span "Automatiza" at bounding box center [533, 13] width 33 height 15
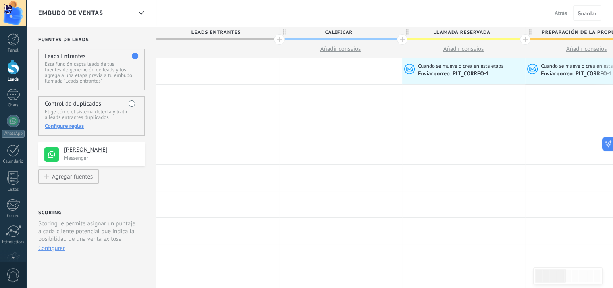
click at [561, 73] on span "Enviar correo: PLT_CORREO-1" at bounding box center [577, 73] width 73 height 7
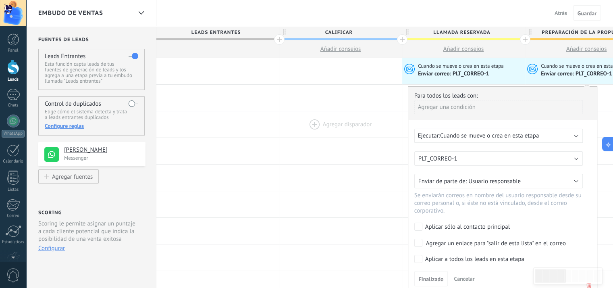
click at [392, 119] on div at bounding box center [340, 124] width 123 height 26
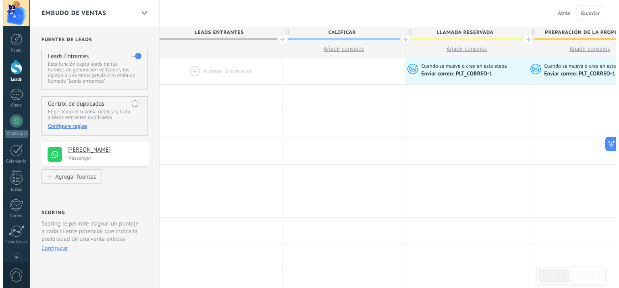
scroll to position [40, 0]
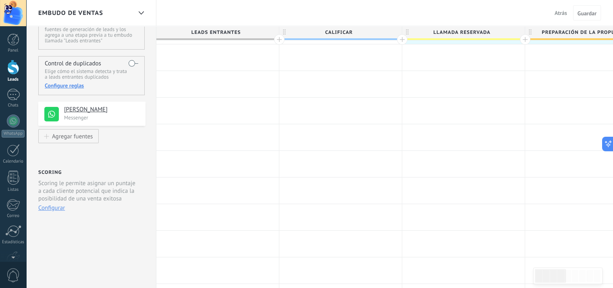
click at [60, 205] on button "Configurar" at bounding box center [51, 208] width 27 height 8
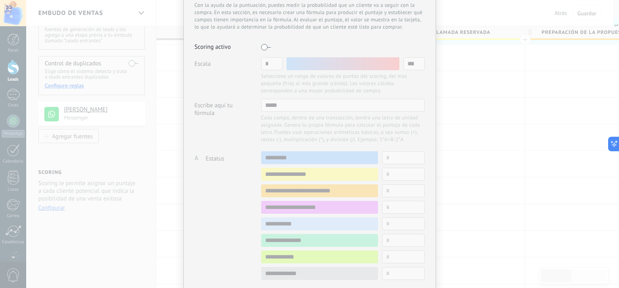
scroll to position [0, 0]
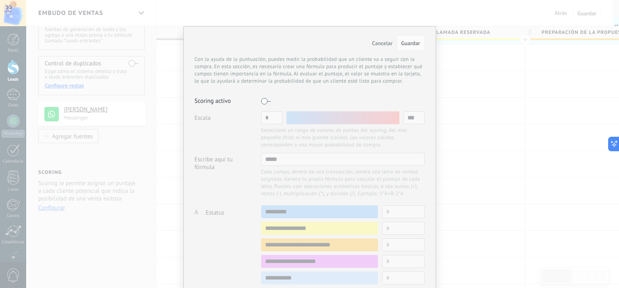
click at [266, 102] on label at bounding box center [266, 101] width 10 height 13
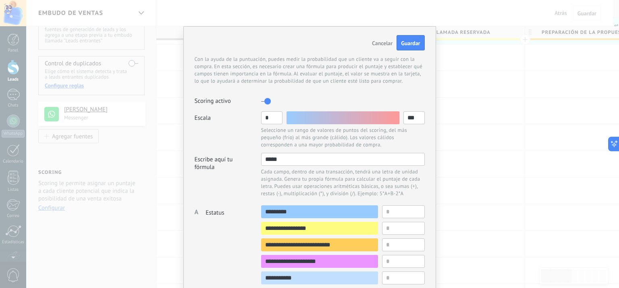
click at [266, 102] on label at bounding box center [266, 101] width 10 height 13
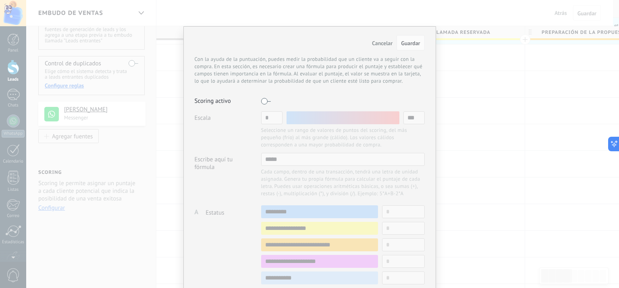
click at [377, 44] on span "Cancelar" at bounding box center [382, 43] width 21 height 7
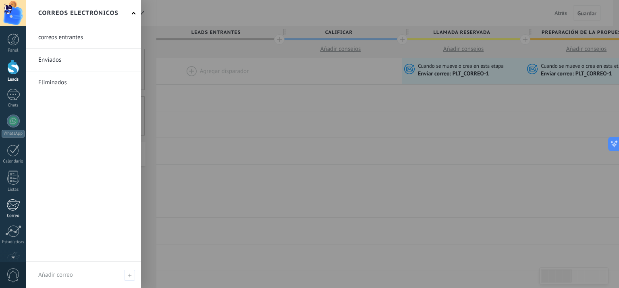
scroll to position [47, 0]
click at [55, 59] on link at bounding box center [83, 60] width 115 height 22
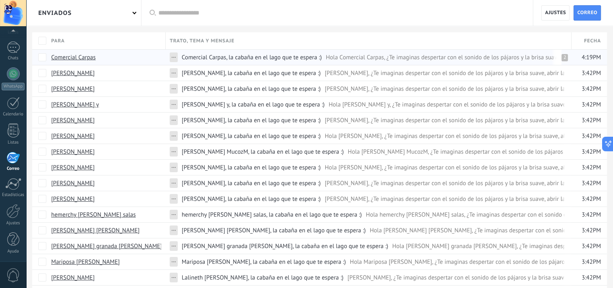
click at [564, 60] on div "2" at bounding box center [565, 57] width 6 height 7
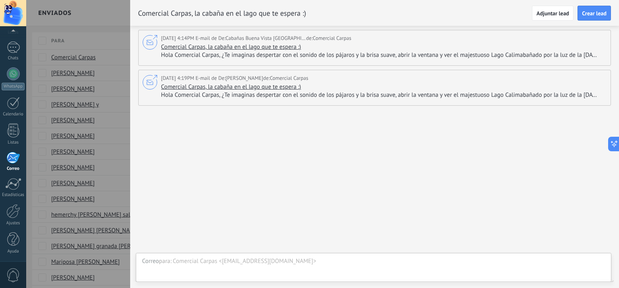
click at [383, 53] on span "Hola Comercial Carpas, ¿Te imaginas despertar con el sonido de los pájaros y la…" at bounding box center [382, 55] width 443 height 8
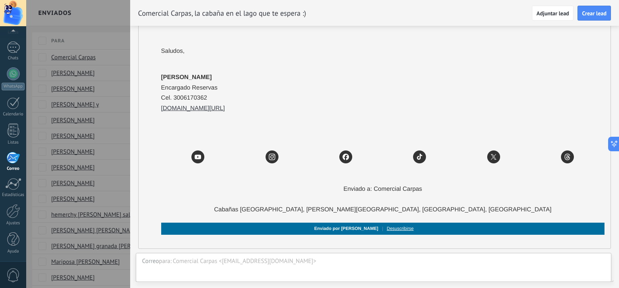
scroll to position [645, 0]
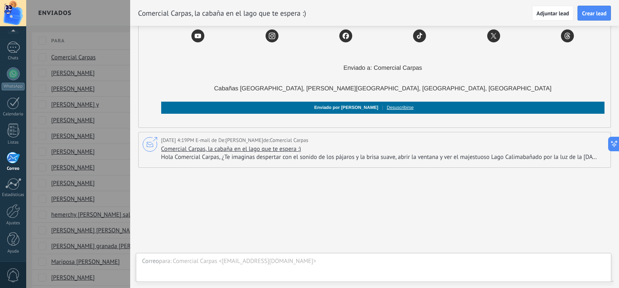
click at [429, 154] on span "Hola Comercial Carpas, ¿Te imaginas despertar con el sonido de los pájaros y la…" at bounding box center [382, 157] width 443 height 8
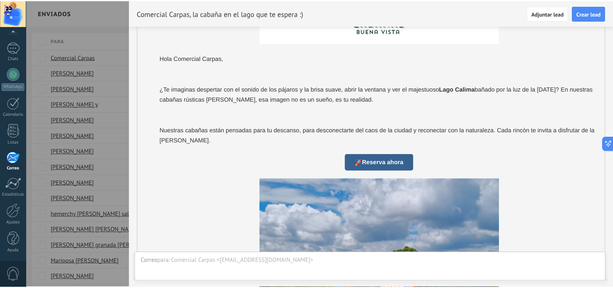
scroll to position [0, 0]
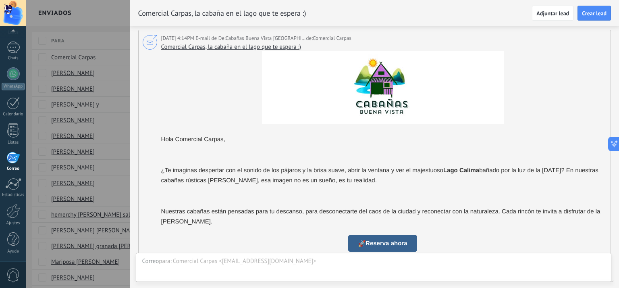
click at [268, 48] on span "Comercial Carpas, la cabaña en el lago que te espera :)" at bounding box center [231, 47] width 140 height 8
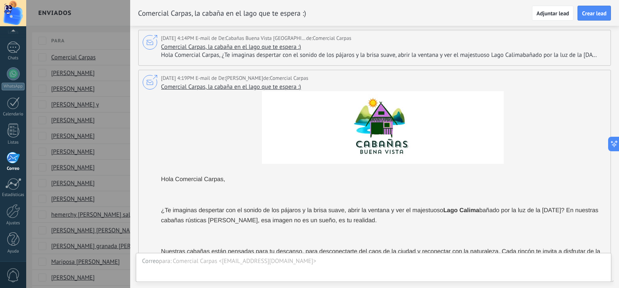
click at [15, 160] on div at bounding box center [12, 158] width 13 height 12
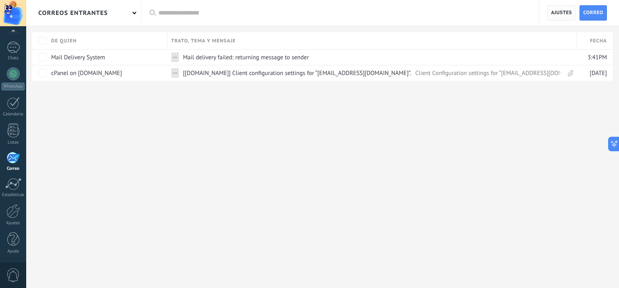
click at [558, 15] on span "Ajustes" at bounding box center [561, 13] width 21 height 15
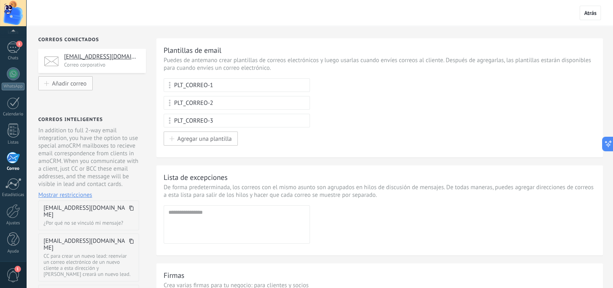
click at [84, 85] on span "Añadir correo" at bounding box center [69, 83] width 35 height 7
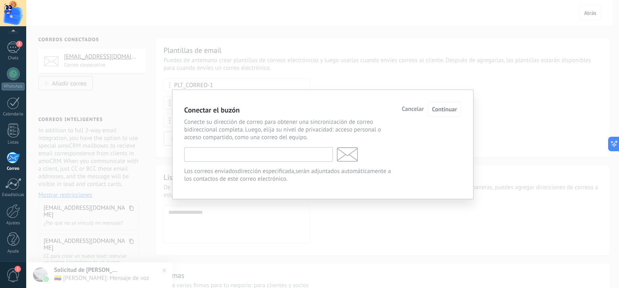
click at [272, 154] on input "text" at bounding box center [258, 154] width 149 height 15
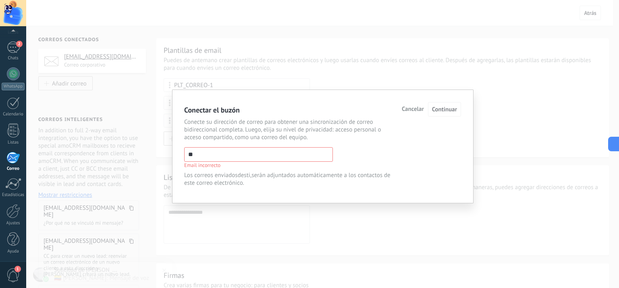
type input "*"
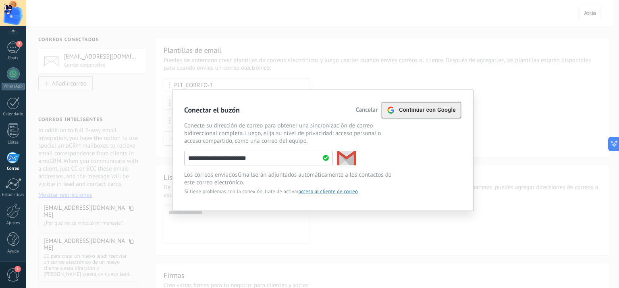
type input "**********"
click at [431, 113] on div "Continuar con Google" at bounding box center [421, 109] width 69 height 15
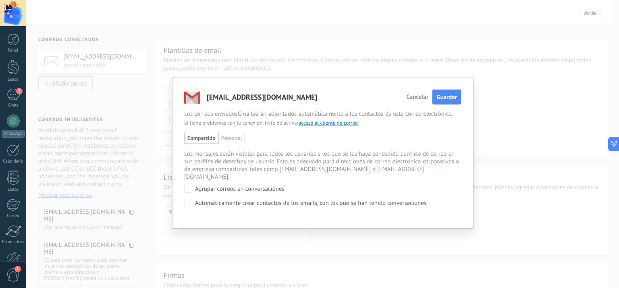
scroll to position [682, 0]
click at [445, 100] on span "Guardar" at bounding box center [447, 98] width 21 height 8
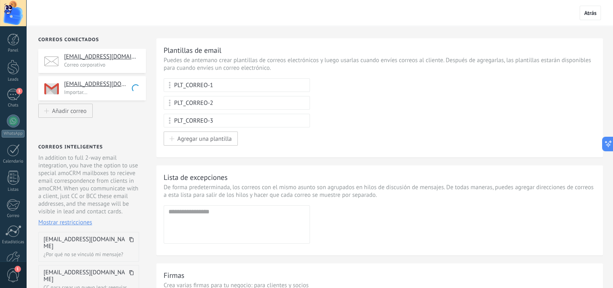
click at [113, 94] on p "Importar..." at bounding box center [102, 92] width 77 height 7
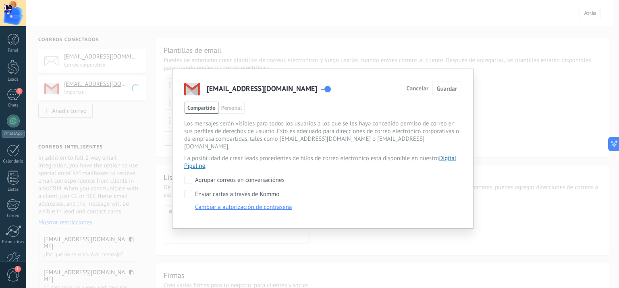
click at [150, 115] on div "destincolombia@gmail.com Cancelar Guardar Compartido Personal Francisco Palomin…" at bounding box center [322, 144] width 593 height 288
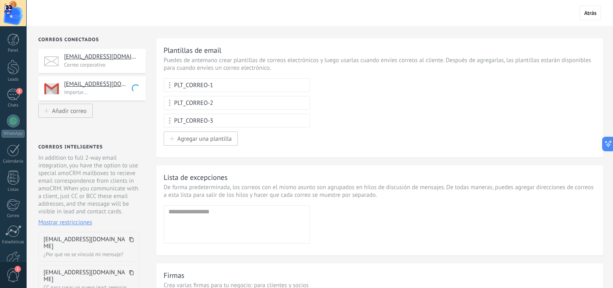
click at [100, 65] on p "Correo corporativo" at bounding box center [102, 64] width 77 height 7
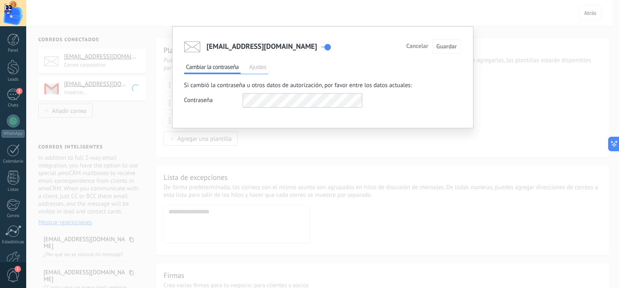
click at [94, 94] on div "cabanas@destincolombia.com Cancelar Guardar Cambiar la contraseña Ajustes Si ca…" at bounding box center [322, 144] width 593 height 288
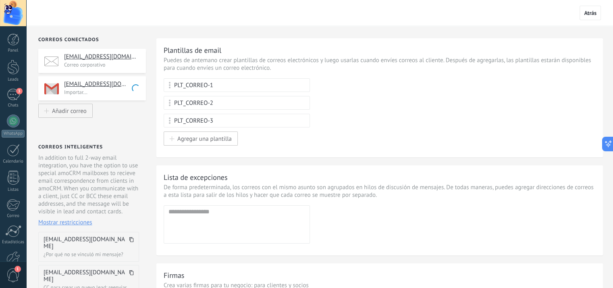
click at [97, 94] on p "Importar..." at bounding box center [102, 92] width 77 height 7
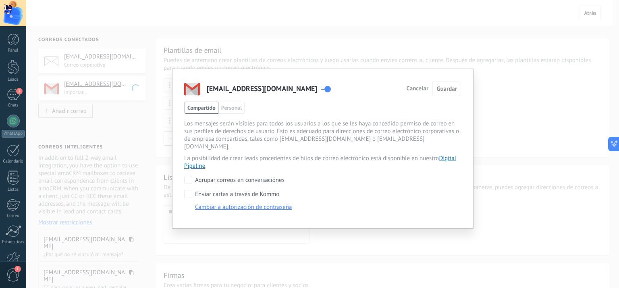
click at [123, 96] on div "destincolombia@gmail.com Cancelar Guardar Compartido Personal Francisco Palomin…" at bounding box center [322, 144] width 593 height 288
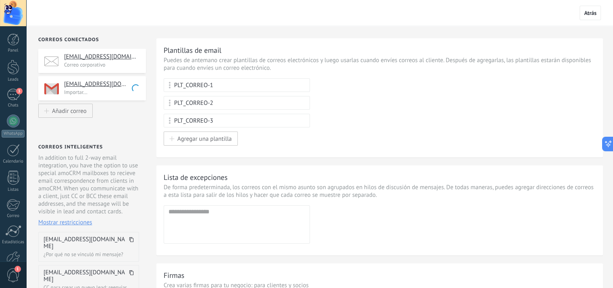
scroll to position [121, 0]
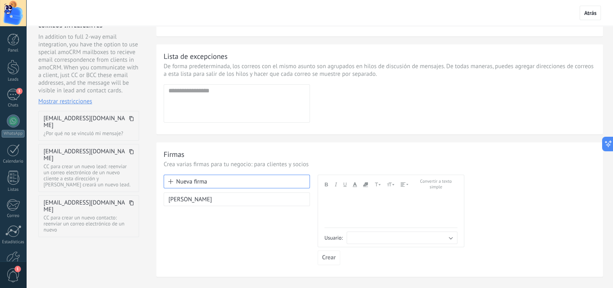
click at [546, 239] on div "Nueva firma Francisco Palomino Andale Mono Arial Arial Black Book Antiqua Comic…" at bounding box center [380, 220] width 432 height 90
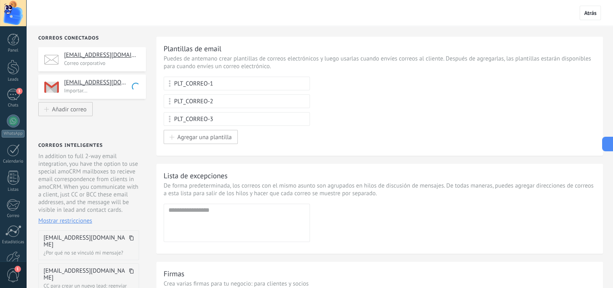
scroll to position [0, 0]
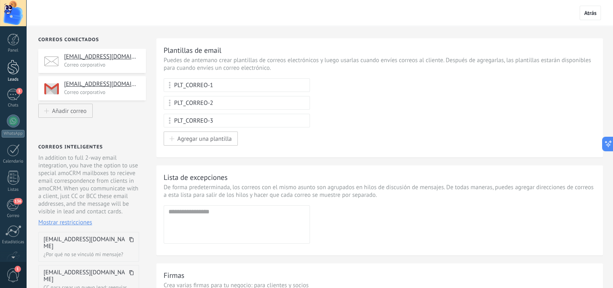
click at [14, 69] on div at bounding box center [13, 67] width 12 height 15
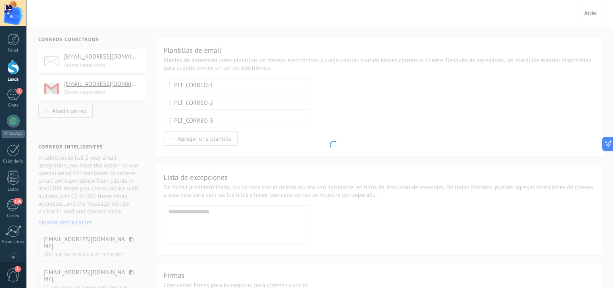
scroll to position [682, 0]
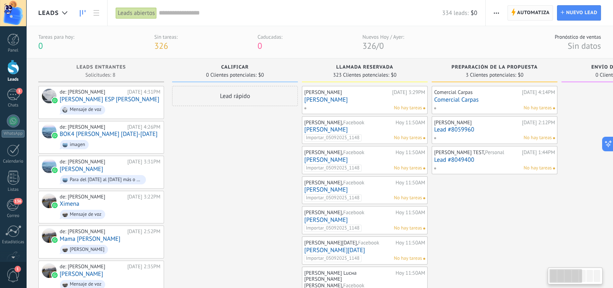
click at [524, 14] on span "Automatiza" at bounding box center [533, 13] width 33 height 15
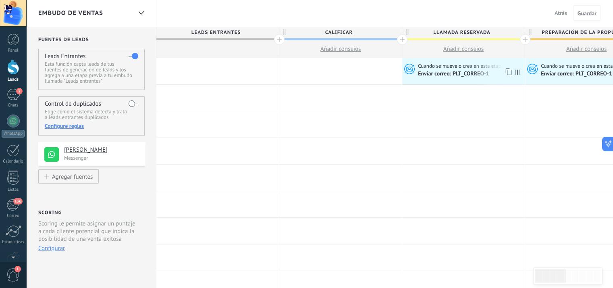
click at [441, 74] on span "Enviar correo: PLT_CORREO-1" at bounding box center [454, 73] width 73 height 7
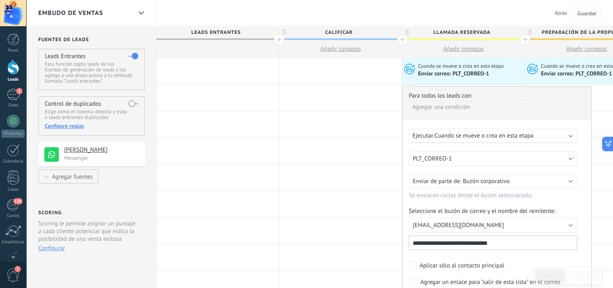
scroll to position [40, 0]
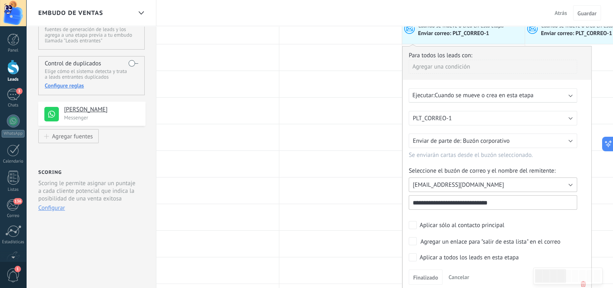
click at [535, 187] on button "[EMAIL_ADDRESS][DOMAIN_NAME]" at bounding box center [493, 184] width 169 height 15
click at [527, 187] on span "[EMAIL_ADDRESS][DOMAIN_NAME]" at bounding box center [489, 185] width 171 height 8
click at [585, 222] on div "Aplicar sólo al contacto principal" at bounding box center [497, 225] width 177 height 8
click at [471, 185] on span "[EMAIL_ADDRESS][DOMAIN_NAME]" at bounding box center [459, 185] width 92 height 8
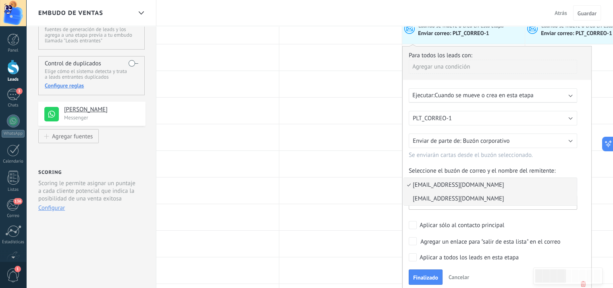
click at [467, 198] on span "destincolombia@gmail.com" at bounding box center [489, 199] width 171 height 8
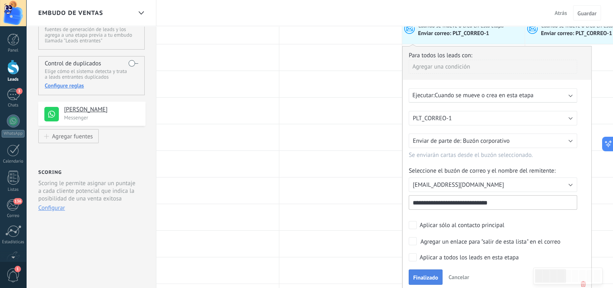
click at [428, 275] on span "Finalizado" at bounding box center [425, 278] width 25 height 6
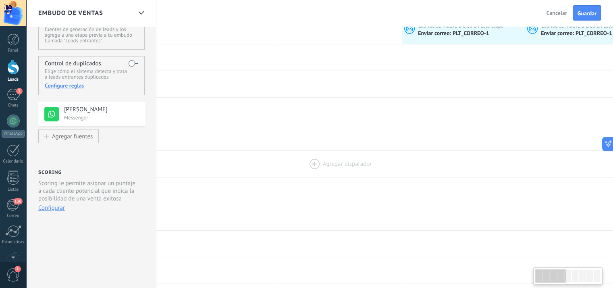
scroll to position [0, 0]
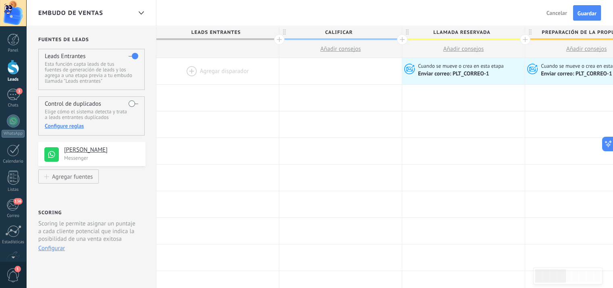
click at [11, 72] on div at bounding box center [13, 67] width 12 height 15
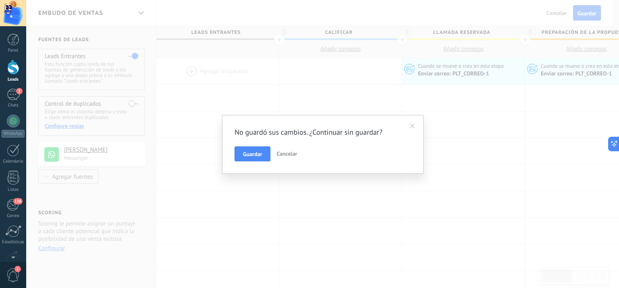
drag, startPoint x: 252, startPoint y: 156, endPoint x: 304, endPoint y: 175, distance: 55.1
click at [252, 156] on span "Guardar" at bounding box center [252, 154] width 19 height 6
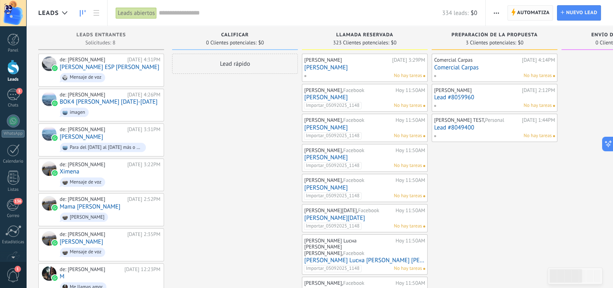
click at [533, 14] on span "Automatiza" at bounding box center [533, 13] width 33 height 15
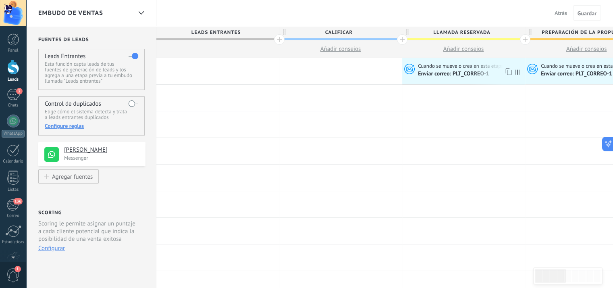
click at [455, 74] on span "Enviar correo: PLT_CORREO-1" at bounding box center [454, 73] width 73 height 7
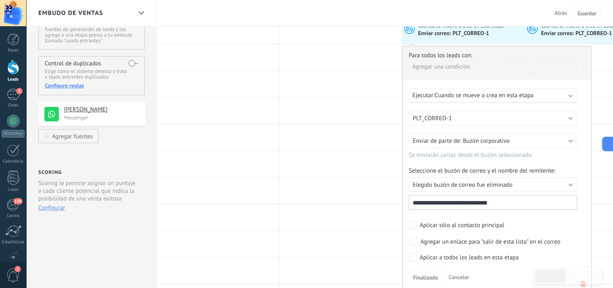
scroll to position [81, 0]
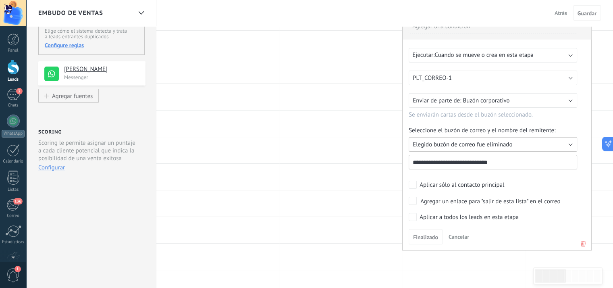
click at [567, 143] on button "Elegido buzón de correo fue eliminado" at bounding box center [493, 144] width 169 height 15
click at [315, 104] on div at bounding box center [340, 97] width 123 height 26
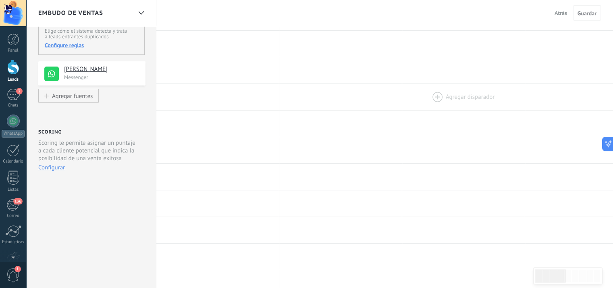
scroll to position [0, 0]
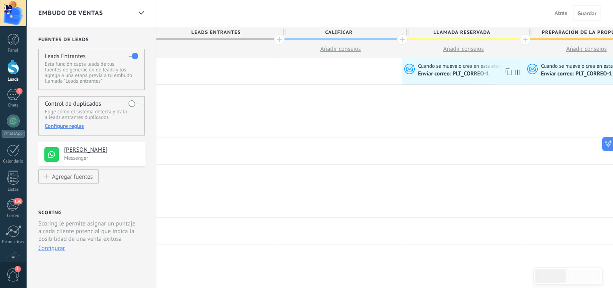
click at [463, 75] on span "Enviar correo: PLT_CORREO-1" at bounding box center [454, 73] width 73 height 7
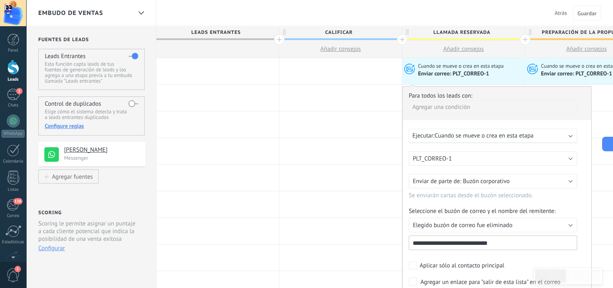
scroll to position [40, 0]
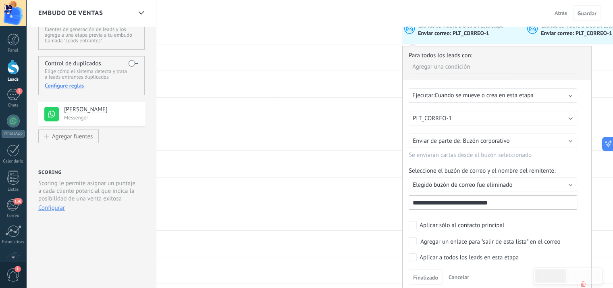
click at [522, 171] on label "Seleccione el buzón de correo y el nombre del remitente:" at bounding box center [493, 171] width 169 height 8
click at [518, 190] on button "Elegido buzón de correo fue eliminado" at bounding box center [493, 184] width 169 height 15
click at [584, 217] on form "**********" at bounding box center [497, 197] width 177 height 173
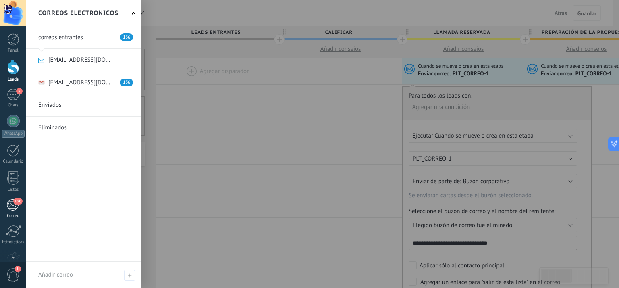
click at [16, 203] on span "136" at bounding box center [17, 201] width 9 height 6
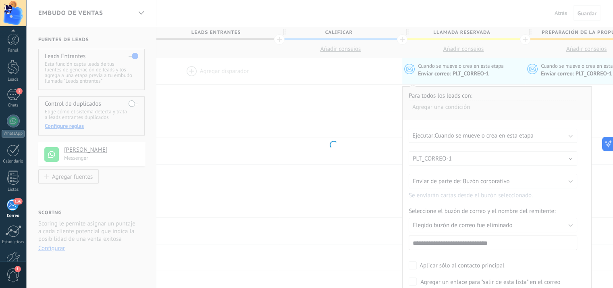
scroll to position [47, 0]
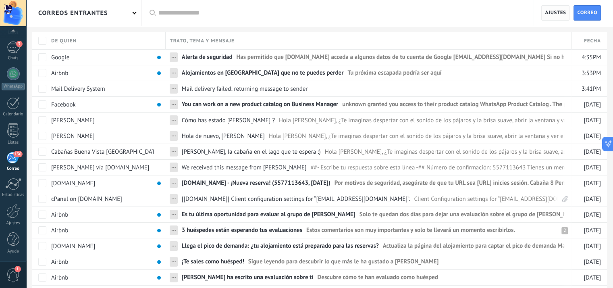
click at [560, 16] on span "Ajustes" at bounding box center [555, 13] width 21 height 15
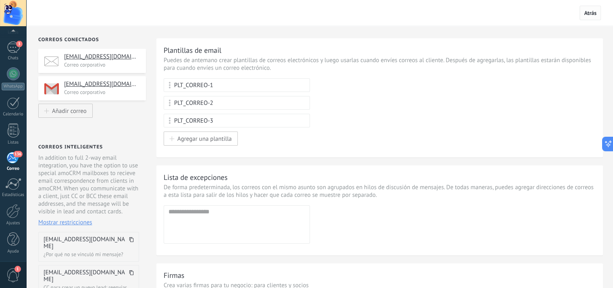
click at [587, 15] on span "Atrás" at bounding box center [590, 12] width 12 height 7
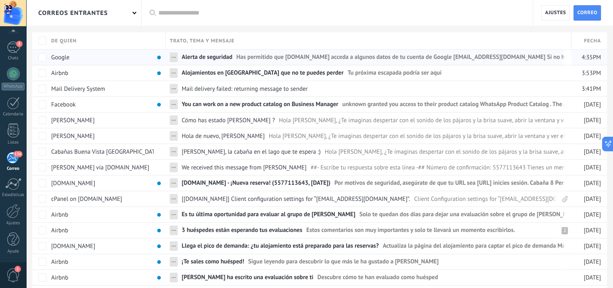
click at [368, 58] on span "Has permitido que Kommo.com acceda a algunos datos de tu cuenta de Google desti…" at bounding box center [595, 59] width 719 height 12
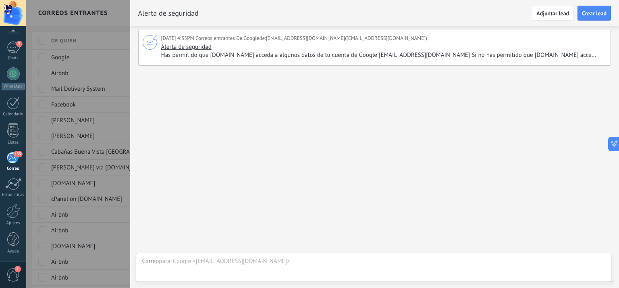
click at [339, 54] on span "Has permitido que Kommo.com acceda a algunos datos de tu cuenta de Google desti…" at bounding box center [382, 55] width 443 height 8
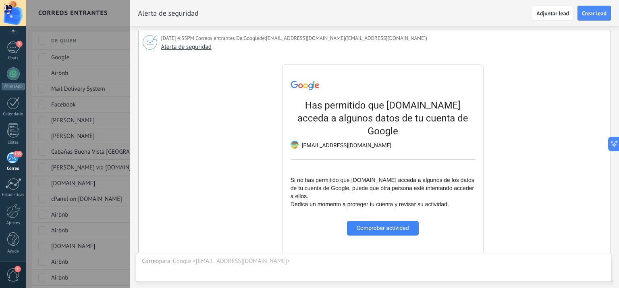
scroll to position [121, 0]
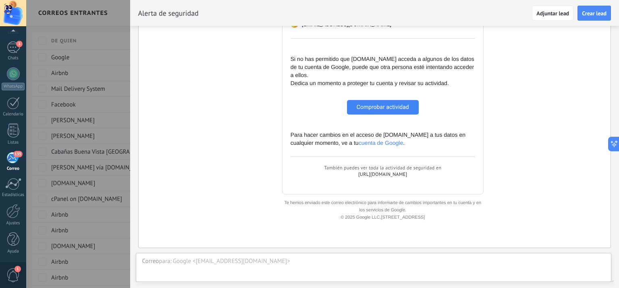
click at [393, 100] on link "Comprobar actividad" at bounding box center [383, 107] width 72 height 15
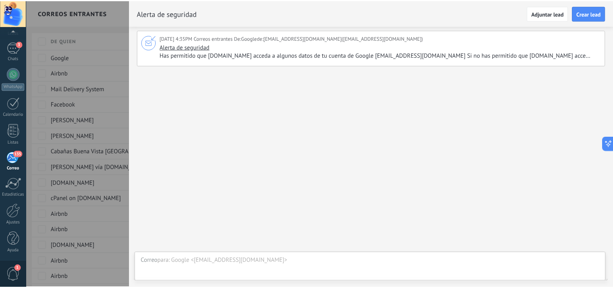
scroll to position [0, 0]
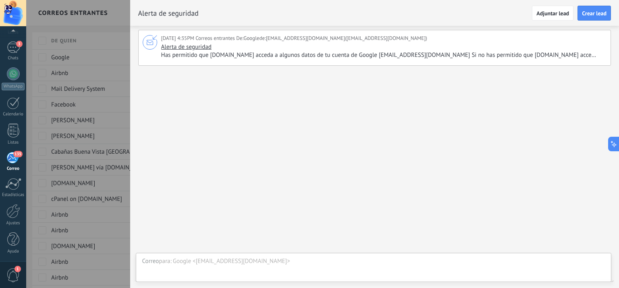
click at [117, 48] on div at bounding box center [309, 144] width 619 height 288
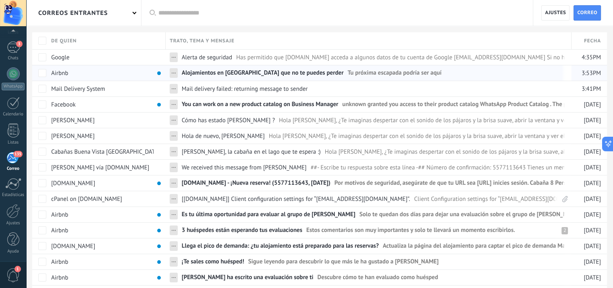
click at [454, 73] on span "Tu próxima escapada podría ser aquí ͏ ͏ ͏ ͏ ͏ ͏ ͏ ͏ ͏ ͏ ͏ ͏ ͏ ͏ ͏ ͏ ͏ ͏ ͏ ͏ ͏ ͏…" at bounding box center [479, 75] width 264 height 12
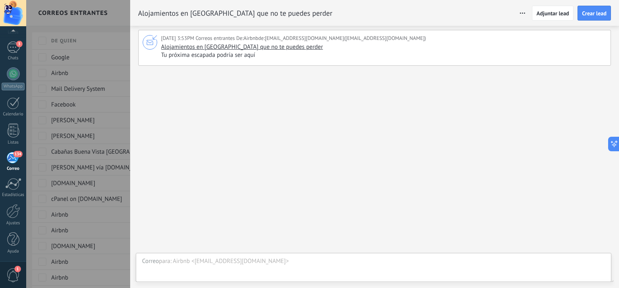
click at [121, 40] on div at bounding box center [309, 144] width 619 height 288
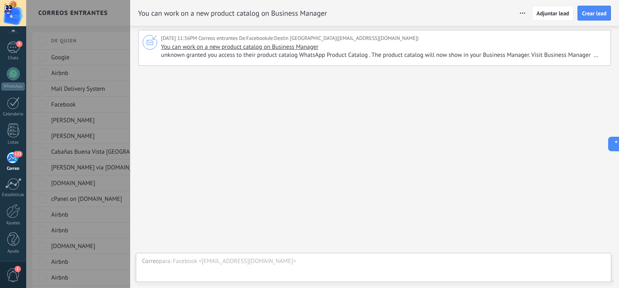
click at [119, 42] on div at bounding box center [309, 144] width 619 height 288
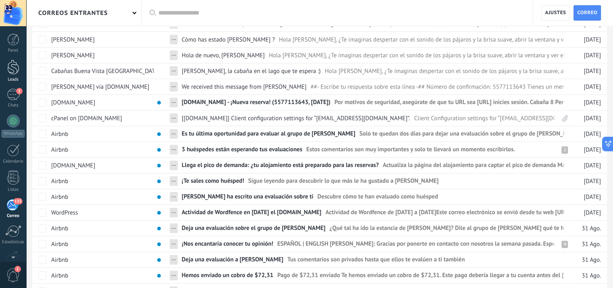
click at [13, 71] on div at bounding box center [13, 67] width 12 height 15
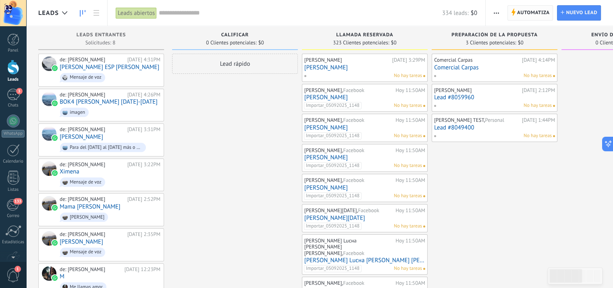
click at [532, 16] on span "Automatiza" at bounding box center [533, 13] width 33 height 15
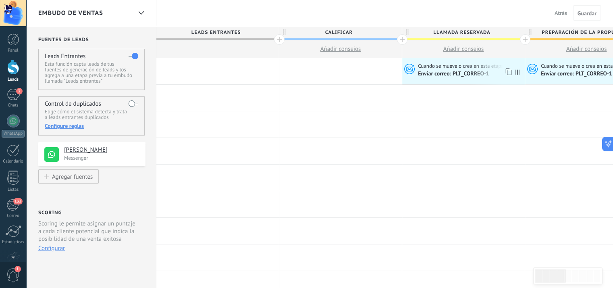
click at [465, 72] on span "Enviar correo: PLT_CORREO-1" at bounding box center [454, 73] width 73 height 7
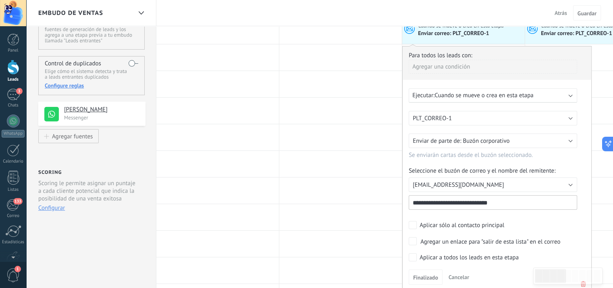
scroll to position [81, 0]
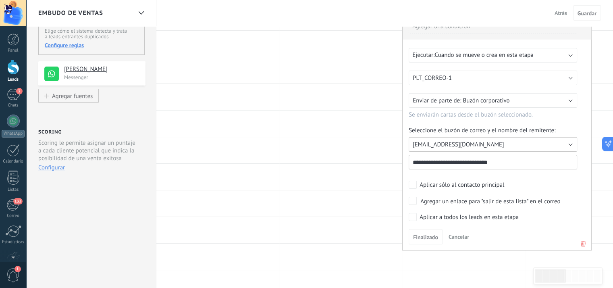
click at [550, 143] on button "destincolombia@gmail.com" at bounding box center [493, 144] width 169 height 15
click at [474, 159] on span "destincolombia@gmail.com" at bounding box center [489, 158] width 171 height 8
click at [569, 101] on button "Buzón corporativo" at bounding box center [493, 100] width 169 height 15
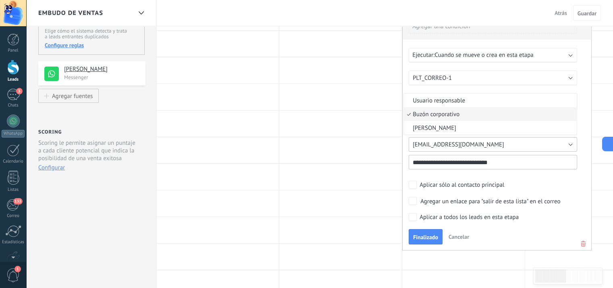
click at [447, 144] on span "destincolombia@gmail.com" at bounding box center [459, 145] width 92 height 8
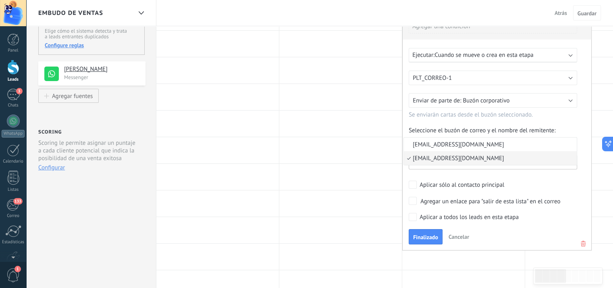
click at [479, 159] on span "destincolombia@gmail.com" at bounding box center [489, 158] width 171 height 8
click at [433, 237] on span "Finalizado" at bounding box center [425, 237] width 25 height 6
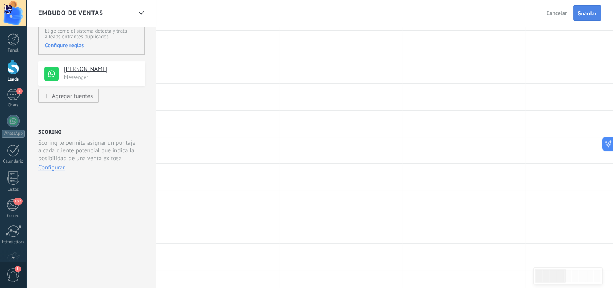
click at [589, 15] on span "Guardar" at bounding box center [587, 13] width 19 height 6
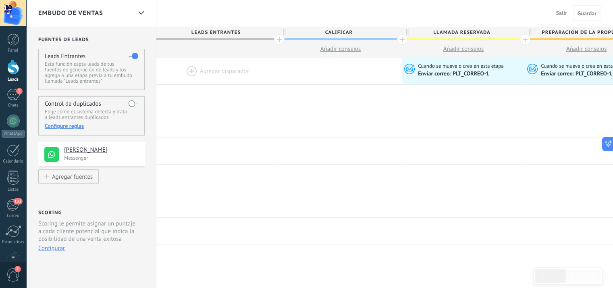
click at [337, 50] on span "Añadir consejos" at bounding box center [340, 49] width 41 height 8
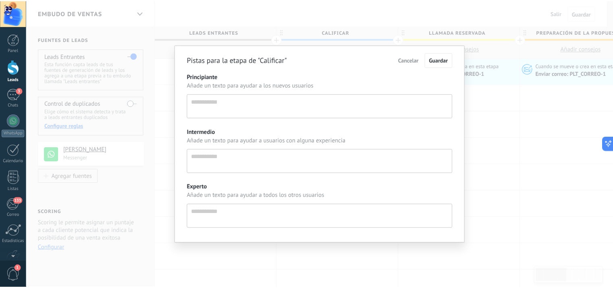
scroll to position [8, 0]
drag, startPoint x: 411, startPoint y: 59, endPoint x: 478, endPoint y: 55, distance: 67.1
click at [411, 59] on span "Cancelar" at bounding box center [412, 59] width 21 height 7
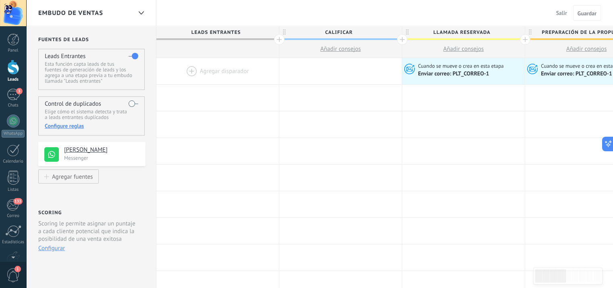
click at [564, 15] on span "Salir" at bounding box center [561, 12] width 11 height 7
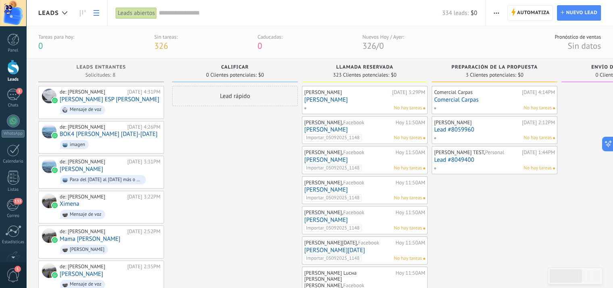
click at [94, 16] on link at bounding box center [96, 13] width 14 height 16
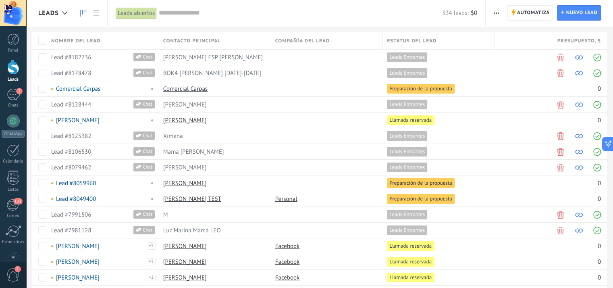
click at [85, 15] on icon at bounding box center [83, 13] width 6 height 6
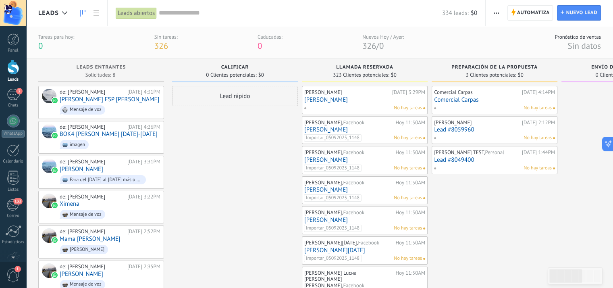
click at [240, 98] on div "Lead rápido" at bounding box center [235, 96] width 126 height 20
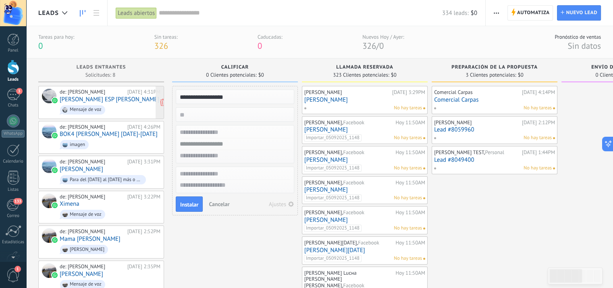
drag, startPoint x: 240, startPoint y: 98, endPoint x: 140, endPoint y: 99, distance: 100.0
type input "**********"
click at [239, 133] on input "text" at bounding box center [234, 133] width 118 height 12
paste input "**********"
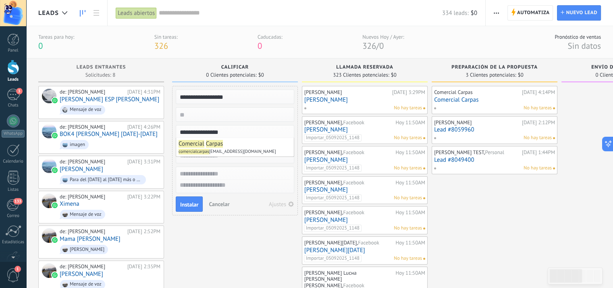
type input "**********"
click at [232, 162] on div "**********" at bounding box center [235, 144] width 119 height 38
click at [227, 156] on input "text" at bounding box center [234, 156] width 118 height 12
type input "**********"
click at [195, 202] on span "Instalar" at bounding box center [189, 205] width 18 height 6
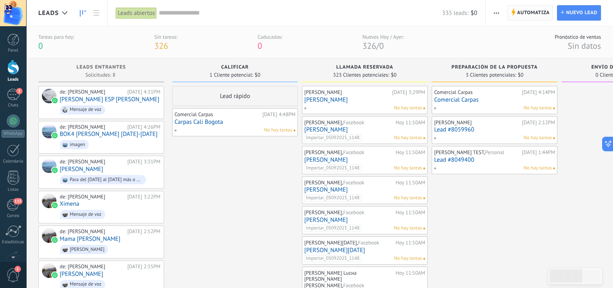
click at [537, 15] on span "Automatiza" at bounding box center [533, 13] width 33 height 15
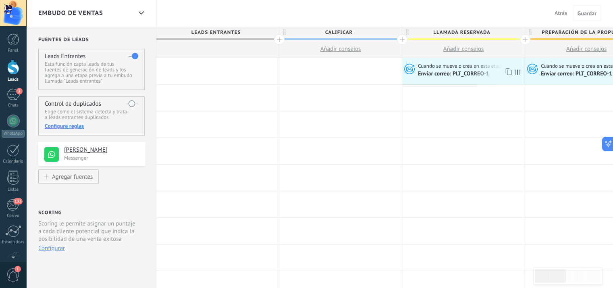
click at [440, 69] on span "Cuando se mueve o crea en esta etapa" at bounding box center [461, 65] width 87 height 7
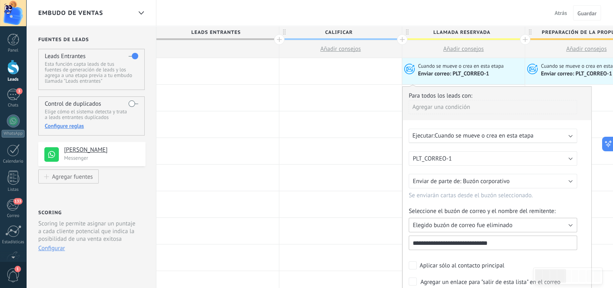
click at [479, 225] on span "Elegido buzón de correo fue eliminado" at bounding box center [463, 225] width 100 height 8
click at [466, 238] on span "[EMAIL_ADDRESS][DOMAIN_NAME]" at bounding box center [489, 239] width 171 height 8
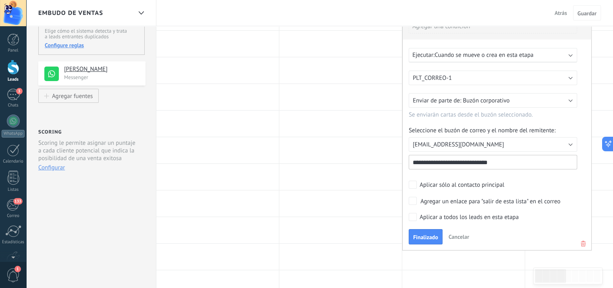
click at [489, 162] on input "**********" at bounding box center [493, 162] width 169 height 15
click at [493, 143] on button "[EMAIL_ADDRESS][DOMAIN_NAME]" at bounding box center [493, 144] width 169 height 15
click at [505, 144] on button "[EMAIL_ADDRESS][DOMAIN_NAME]" at bounding box center [493, 144] width 169 height 15
click at [455, 237] on span "Cancelar" at bounding box center [459, 236] width 21 height 7
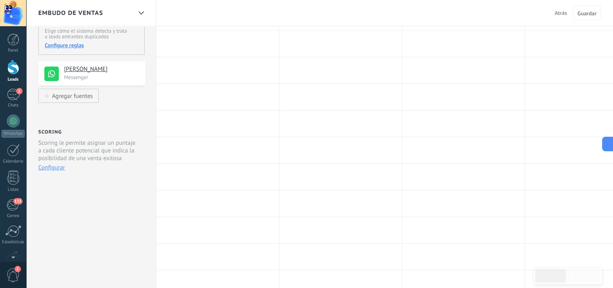
click at [560, 12] on span "Atrás" at bounding box center [561, 12] width 12 height 7
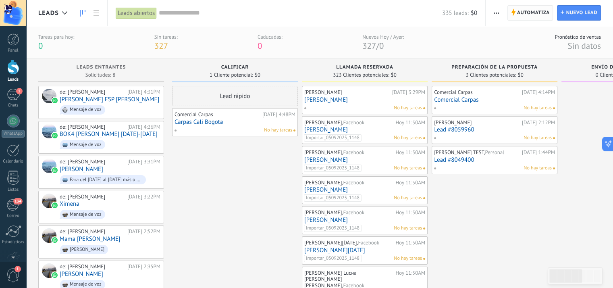
click at [532, 15] on span "Automatiza" at bounding box center [533, 13] width 33 height 15
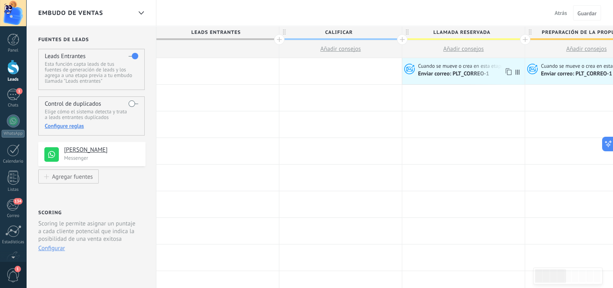
click at [460, 75] on span "Enviar correo: PLT_CORREO-1" at bounding box center [454, 73] width 73 height 7
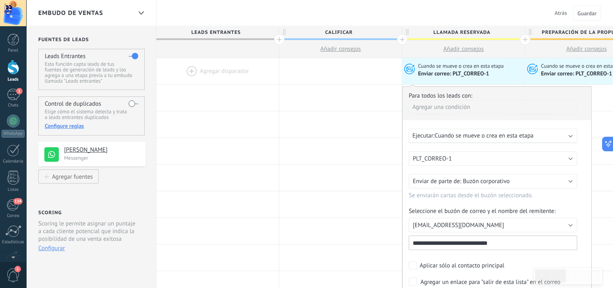
click at [557, 15] on span "Atrás" at bounding box center [561, 12] width 12 height 7
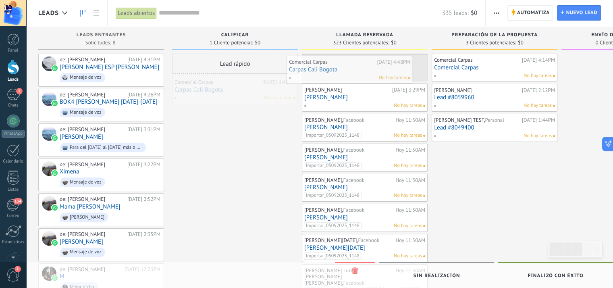
drag, startPoint x: 239, startPoint y: 93, endPoint x: 353, endPoint y: 72, distance: 116.4
